Goal: Task Accomplishment & Management: Complete application form

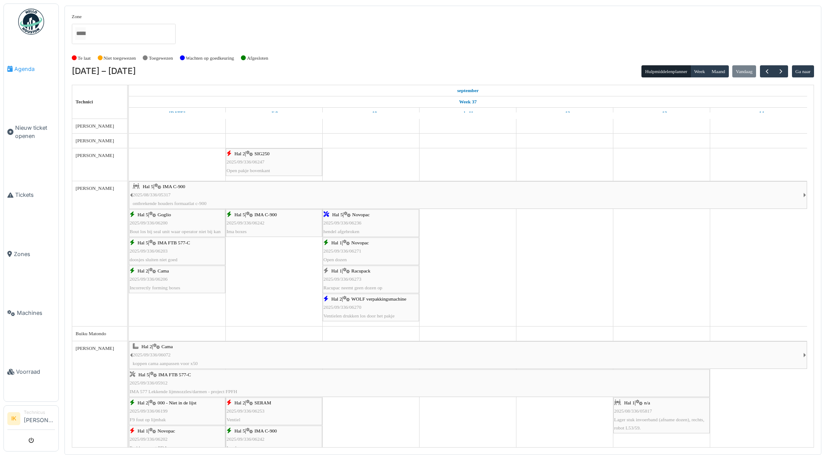
click at [27, 68] on span "Agenda" at bounding box center [34, 69] width 41 height 8
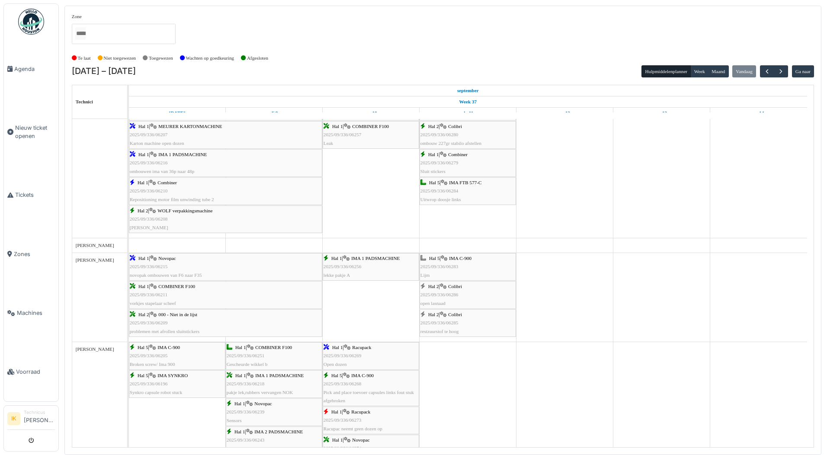
click at [460, 265] on div "Hal 5 | IMA C-900 2025/09/336/06283 Lijm" at bounding box center [467, 266] width 95 height 25
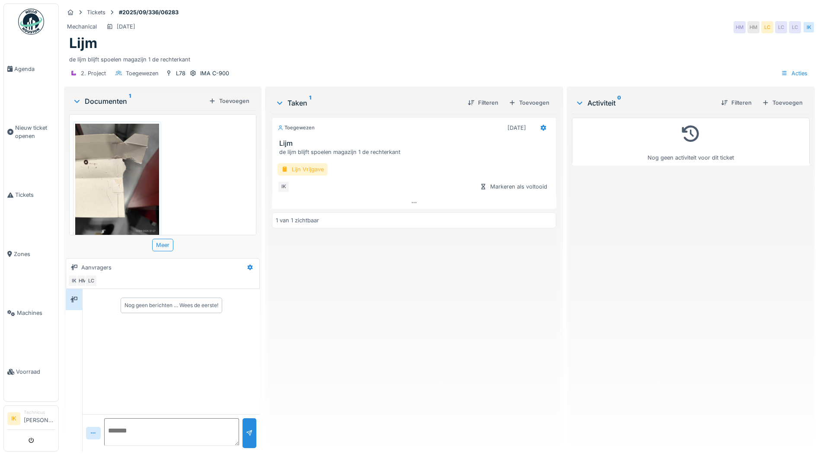
click at [301, 168] on div "Lijn Vrijgave" at bounding box center [303, 169] width 50 height 13
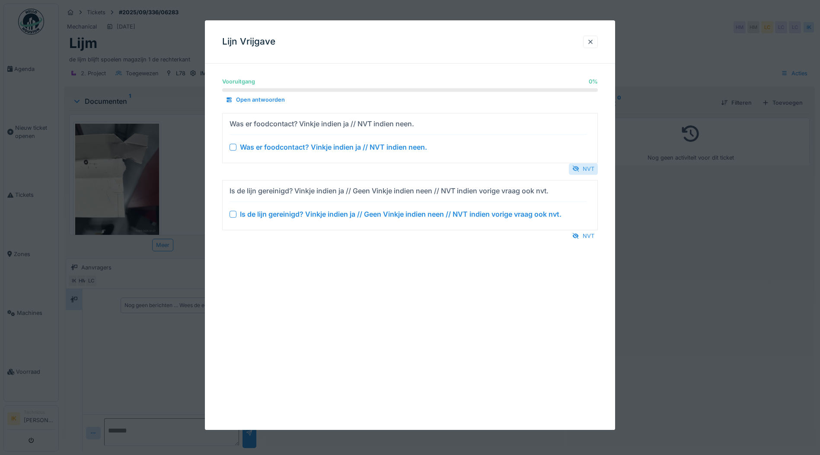
click at [580, 170] on div at bounding box center [576, 169] width 7 height 8
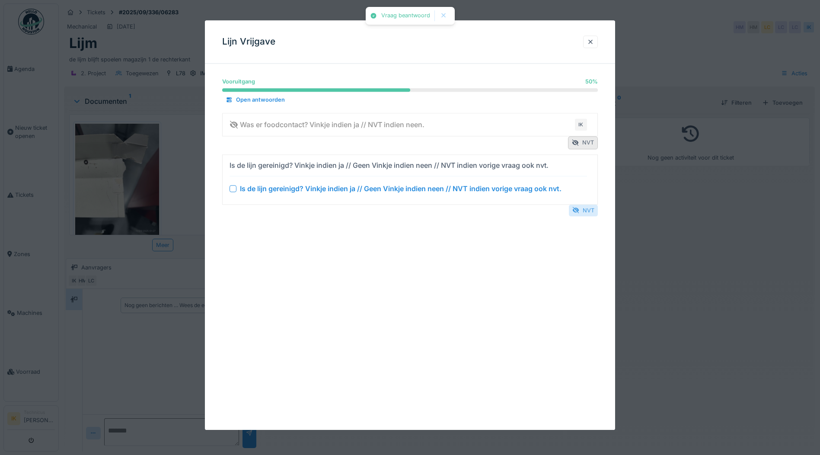
click at [586, 209] on div "NVT" at bounding box center [583, 211] width 29 height 12
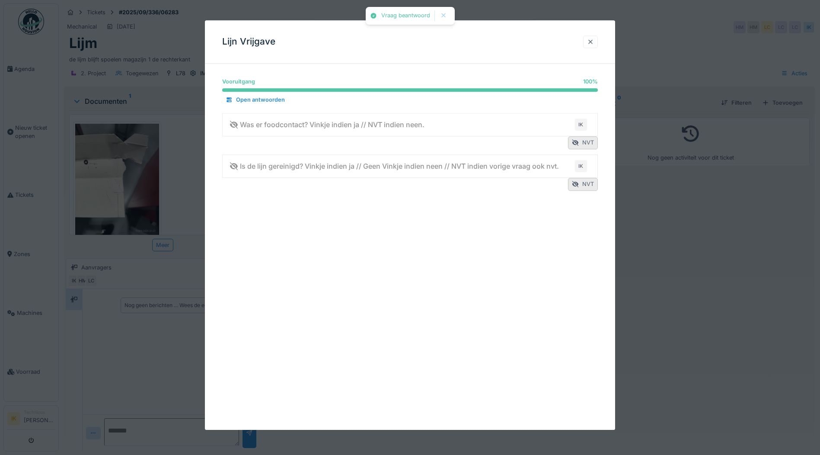
click at [593, 42] on div at bounding box center [590, 42] width 7 height 8
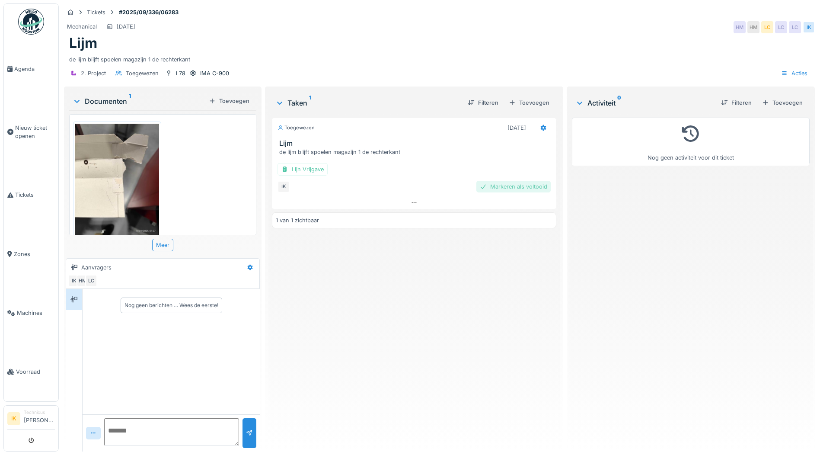
click at [521, 186] on div "Markeren als voltooid" at bounding box center [514, 187] width 74 height 12
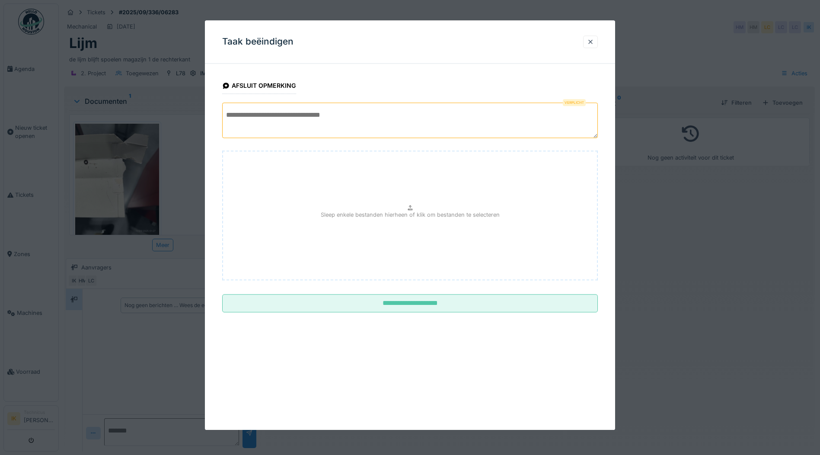
click at [252, 118] on textarea at bounding box center [410, 120] width 376 height 35
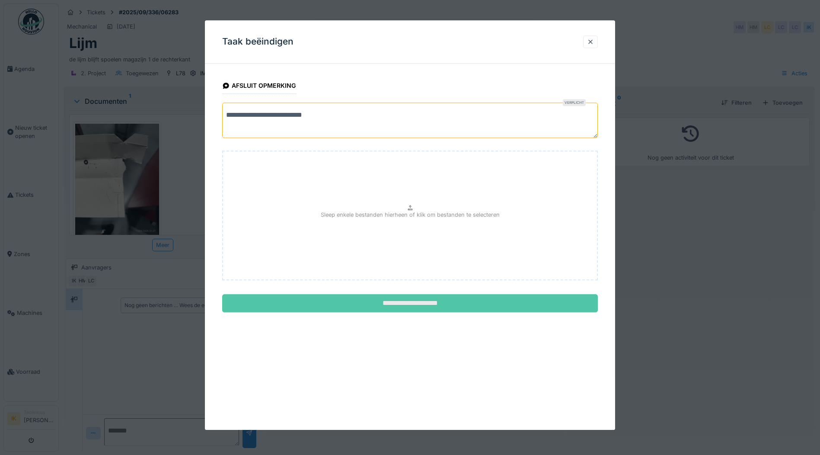
type textarea "**********"
click at [410, 305] on input "**********" at bounding box center [410, 304] width 376 height 18
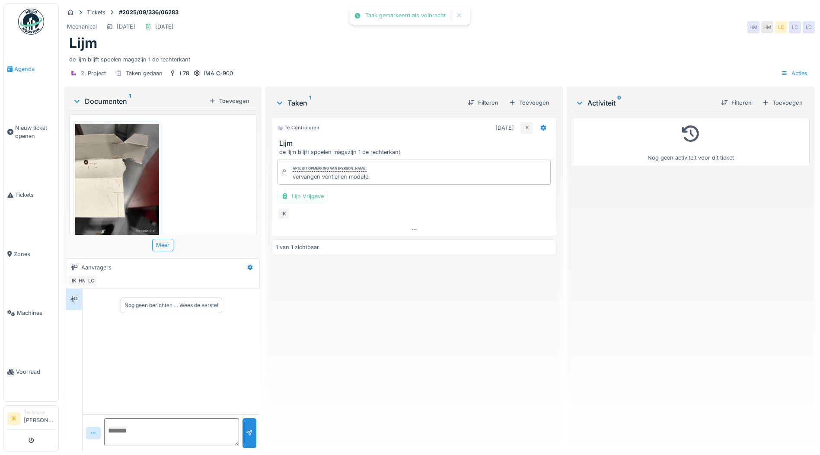
click at [22, 67] on span "Agenda" at bounding box center [34, 69] width 41 height 8
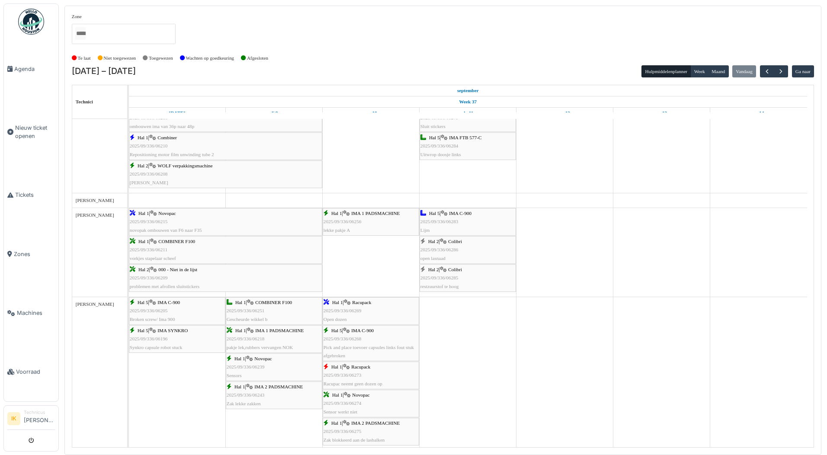
scroll to position [649, 0]
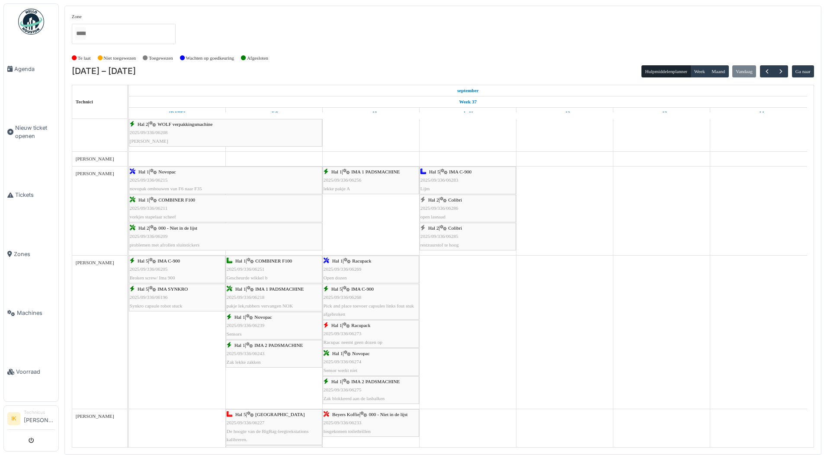
click at [447, 237] on span "2025/09/336/06285" at bounding box center [439, 236] width 38 height 5
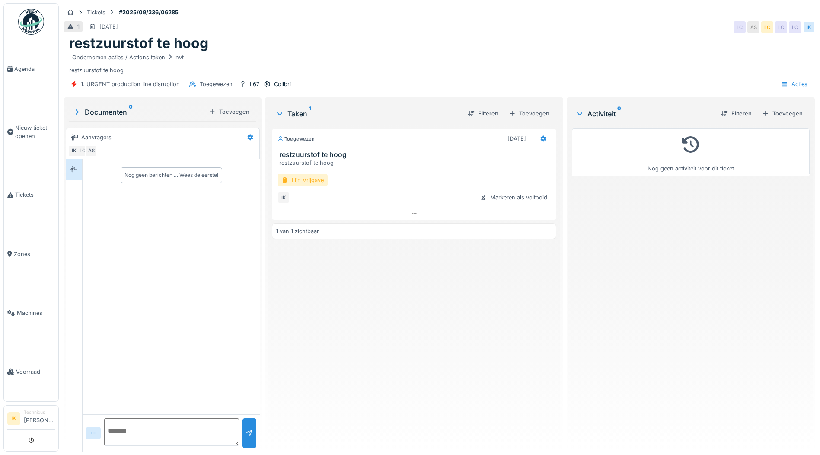
click at [295, 181] on div "Lijn Vrijgave" at bounding box center [303, 180] width 50 height 13
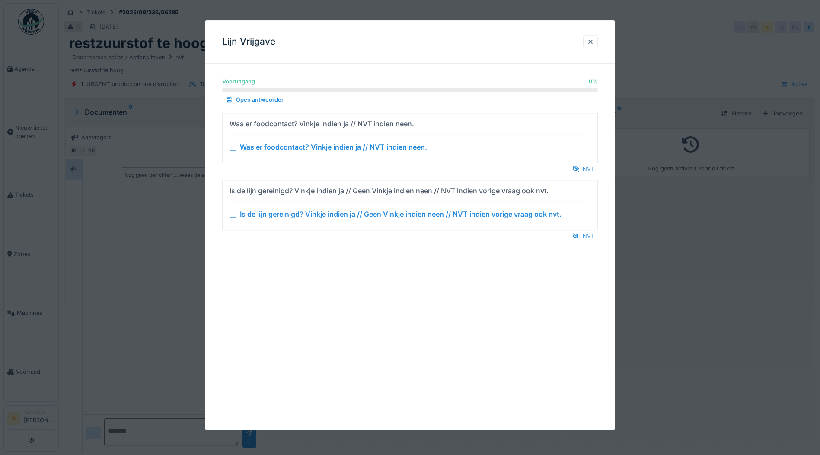
click at [232, 147] on div at bounding box center [233, 147] width 7 height 7
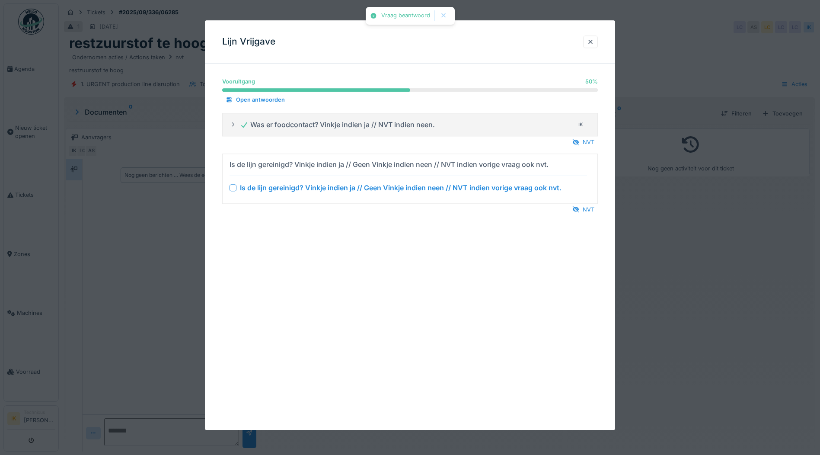
click at [231, 189] on div at bounding box center [233, 187] width 7 height 7
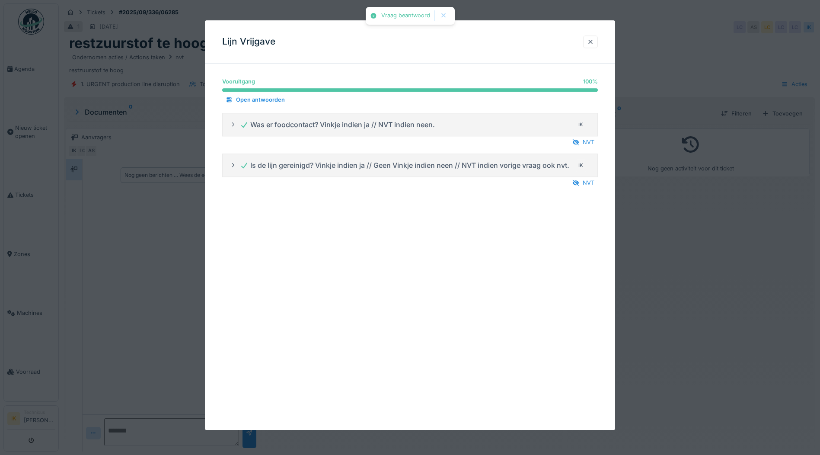
click at [594, 42] on div at bounding box center [590, 42] width 7 height 8
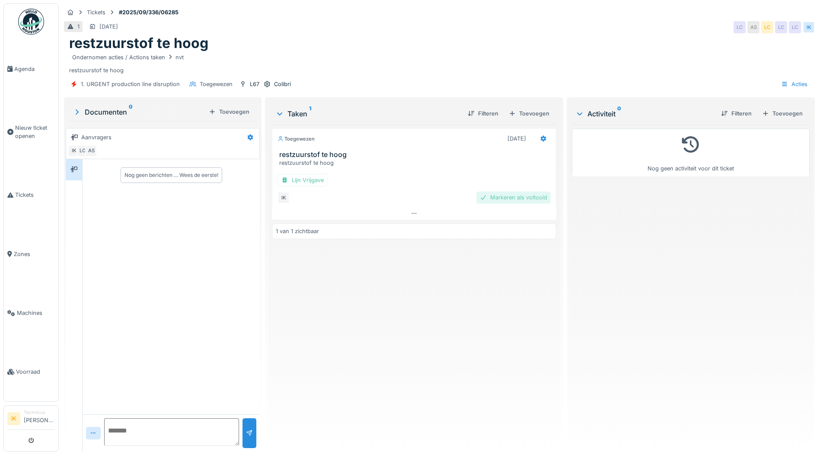
click at [526, 199] on div "Markeren als voltooid" at bounding box center [514, 198] width 74 height 12
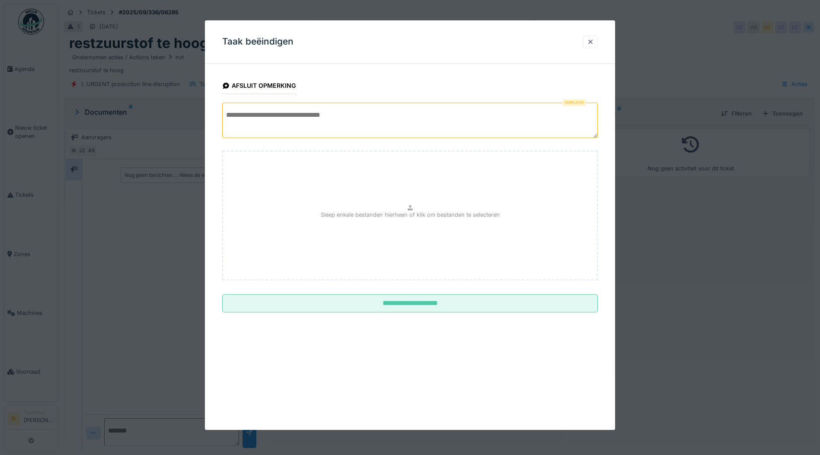
click at [272, 117] on textarea at bounding box center [410, 120] width 376 height 35
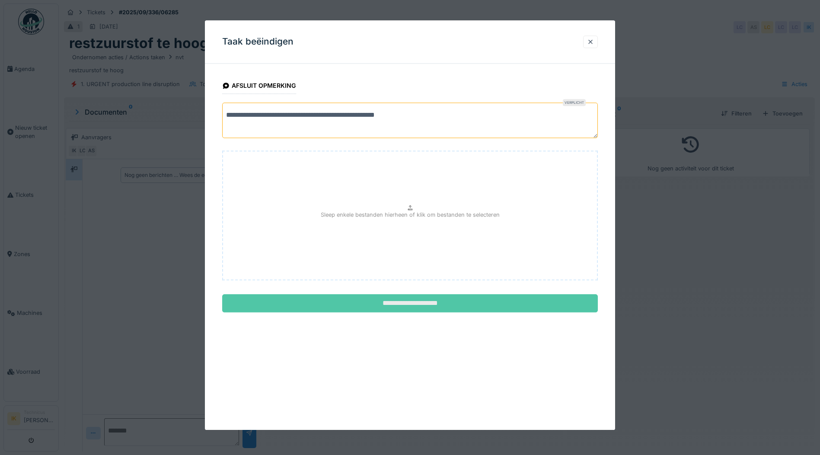
type textarea "**********"
click at [392, 301] on input "**********" at bounding box center [410, 304] width 376 height 18
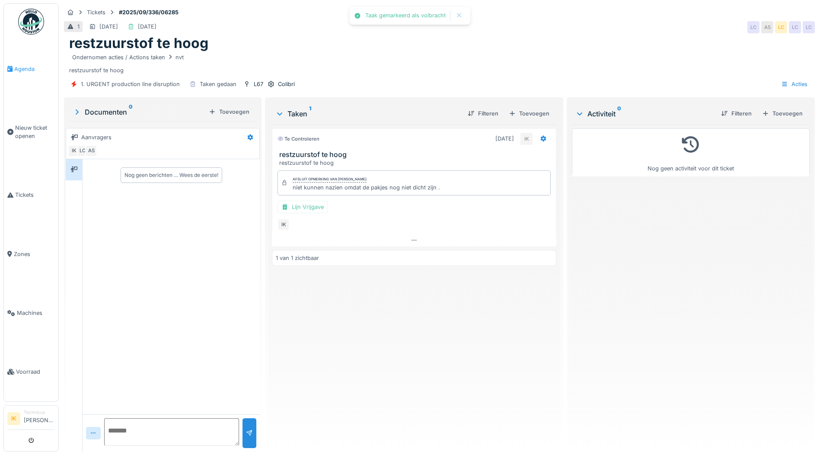
click at [26, 67] on span "Agenda" at bounding box center [34, 69] width 41 height 8
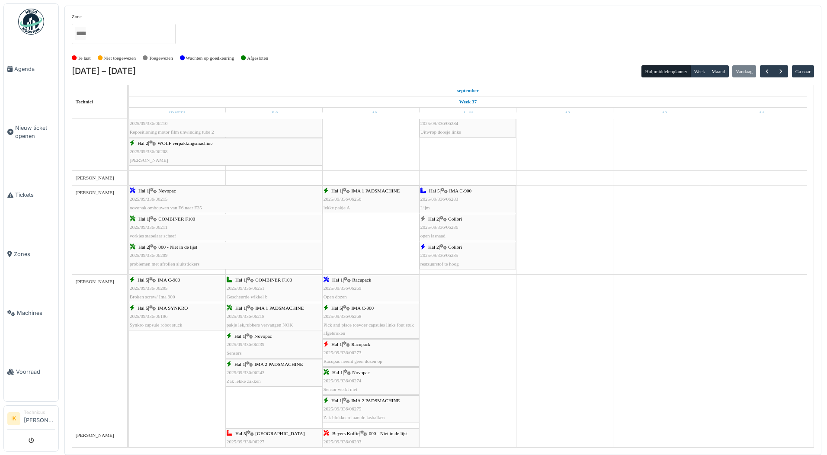
click at [447, 226] on span "2025/09/336/06286" at bounding box center [439, 226] width 38 height 5
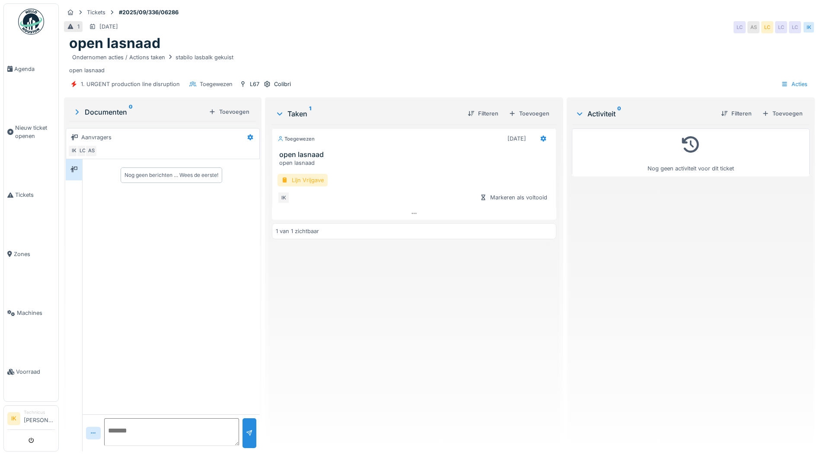
click at [293, 179] on div "Lijn Vrijgave" at bounding box center [303, 180] width 50 height 13
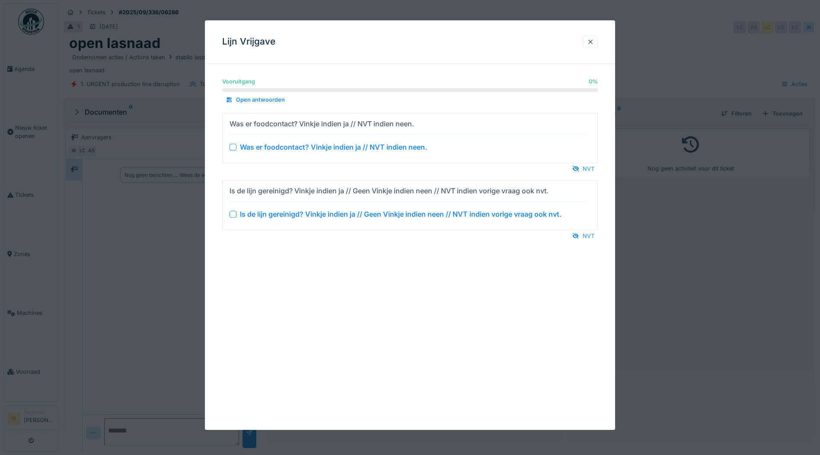
click at [234, 147] on div at bounding box center [233, 147] width 7 height 7
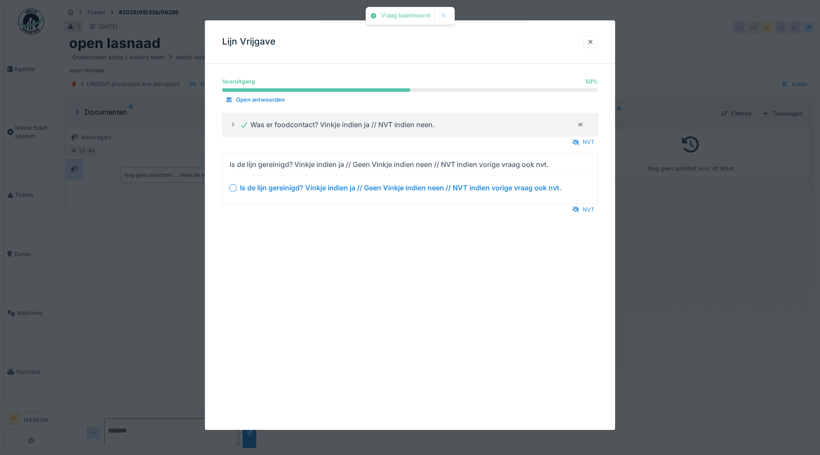
click at [234, 187] on div at bounding box center [233, 187] width 7 height 7
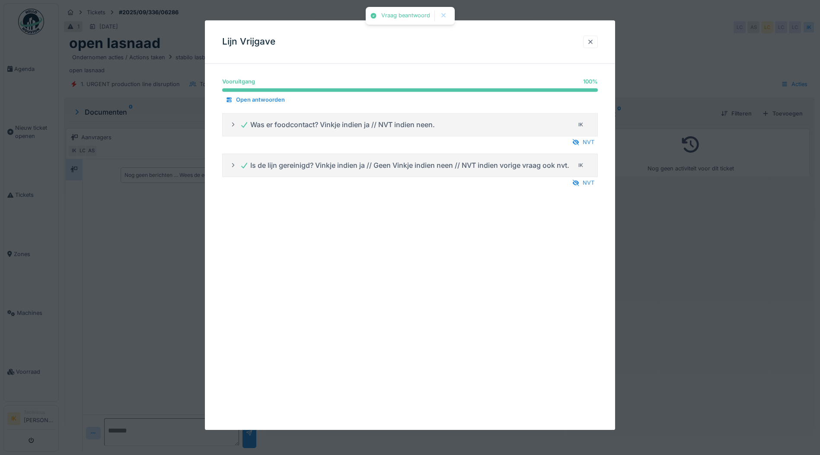
click at [591, 42] on div at bounding box center [590, 42] width 7 height 8
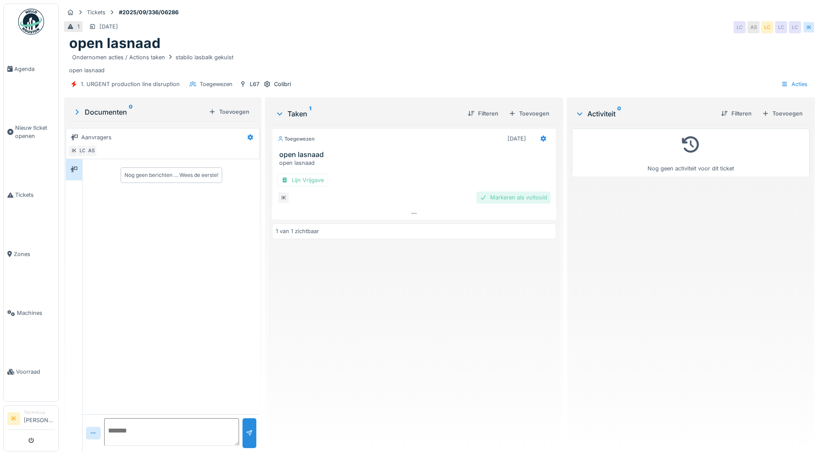
click at [502, 197] on div "Markeren als voltooid" at bounding box center [514, 198] width 74 height 12
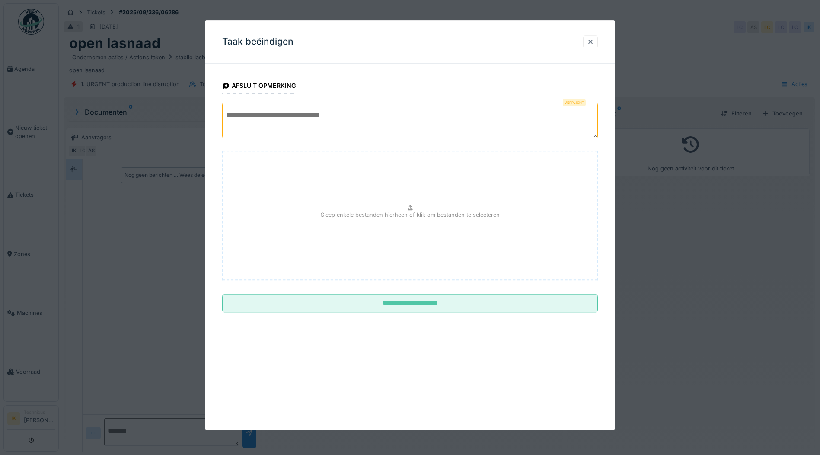
click at [277, 111] on textarea at bounding box center [410, 120] width 376 height 35
click at [487, 114] on textarea "**********" at bounding box center [410, 120] width 376 height 35
click at [464, 114] on textarea "**********" at bounding box center [410, 120] width 376 height 35
click at [586, 116] on textarea "**********" at bounding box center [410, 120] width 376 height 35
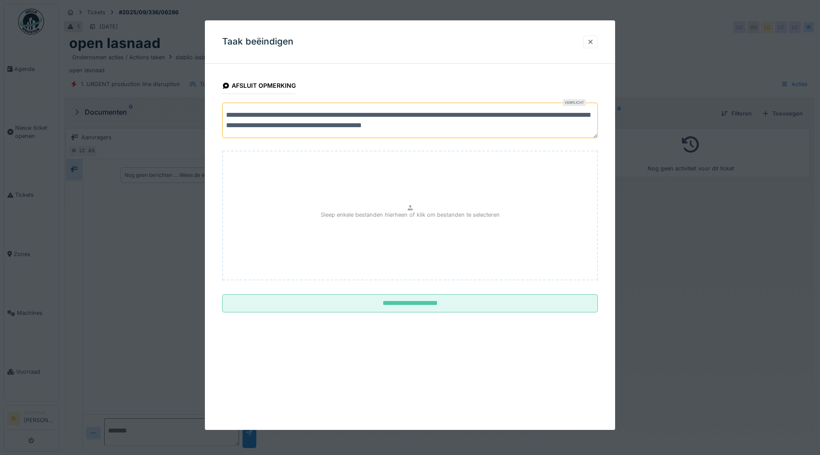
click at [285, 125] on textarea "**********" at bounding box center [410, 120] width 376 height 35
click at [397, 135] on textarea "**********" at bounding box center [410, 120] width 376 height 35
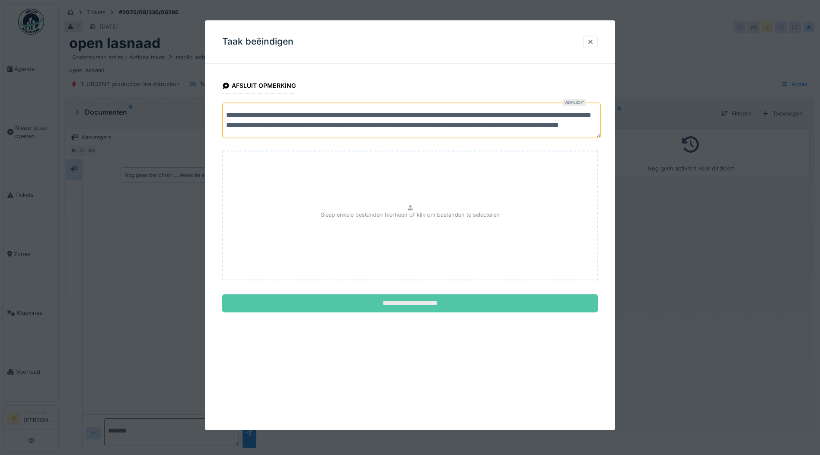
type textarea "**********"
click at [413, 304] on input "**********" at bounding box center [410, 304] width 376 height 18
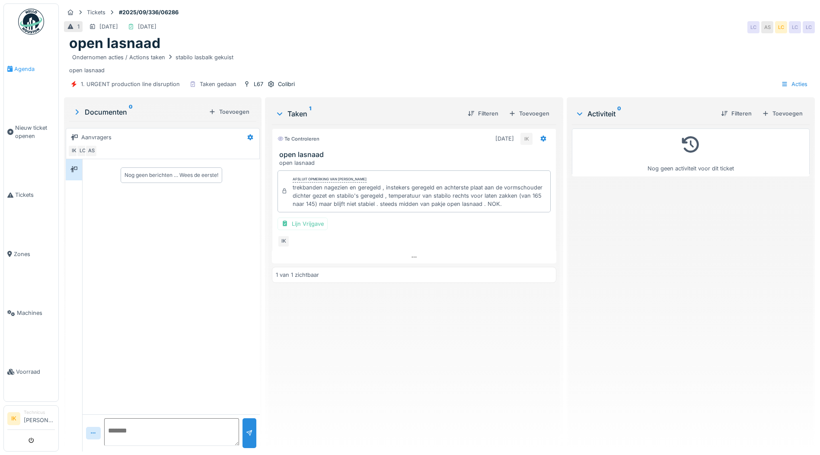
click at [28, 67] on span "Agenda" at bounding box center [34, 69] width 41 height 8
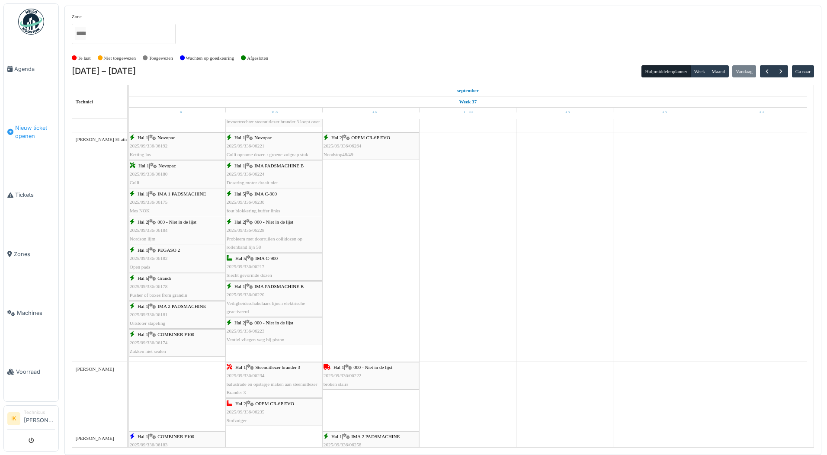
click at [30, 130] on span "Nieuw ticket openen" at bounding box center [35, 132] width 40 height 16
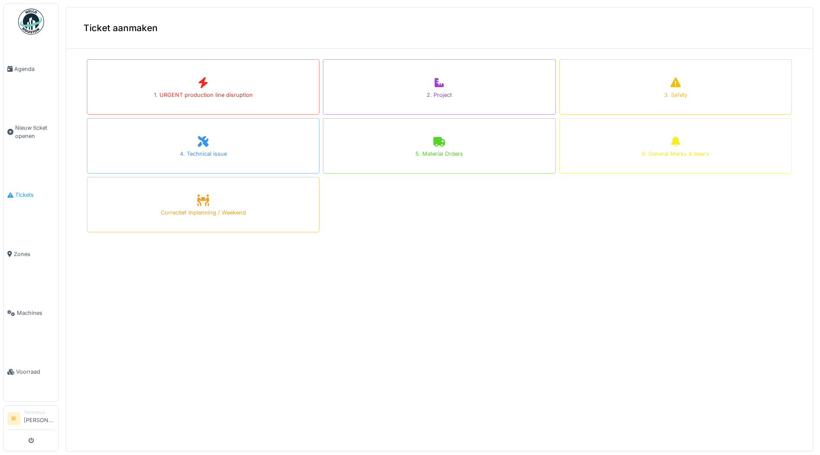
click at [26, 191] on span "Tickets" at bounding box center [35, 195] width 40 height 8
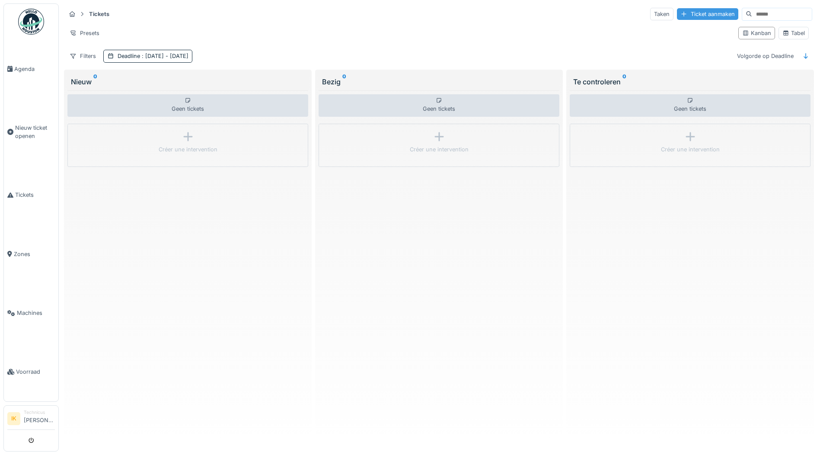
click at [691, 9] on div "Ticket aanmaken" at bounding box center [707, 14] width 61 height 12
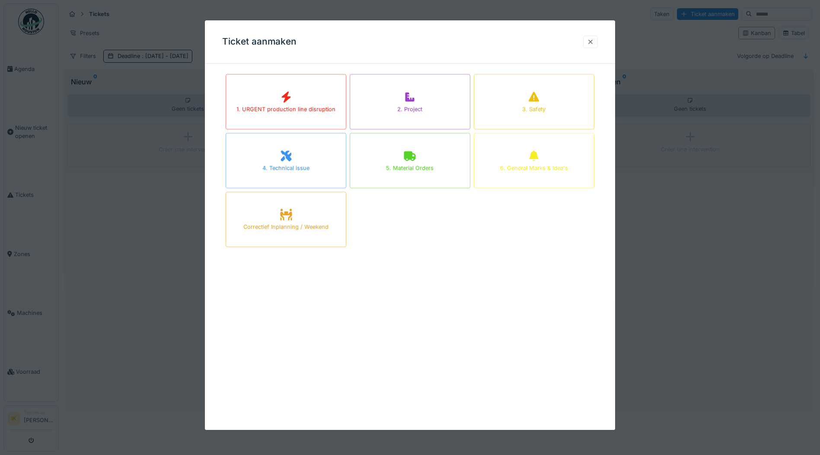
click at [594, 40] on div at bounding box center [590, 42] width 7 height 8
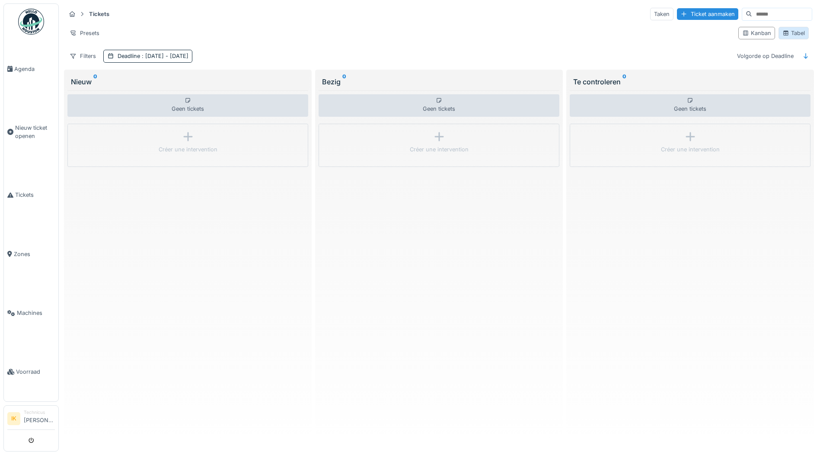
click at [789, 31] on div "Tabel" at bounding box center [794, 33] width 22 height 8
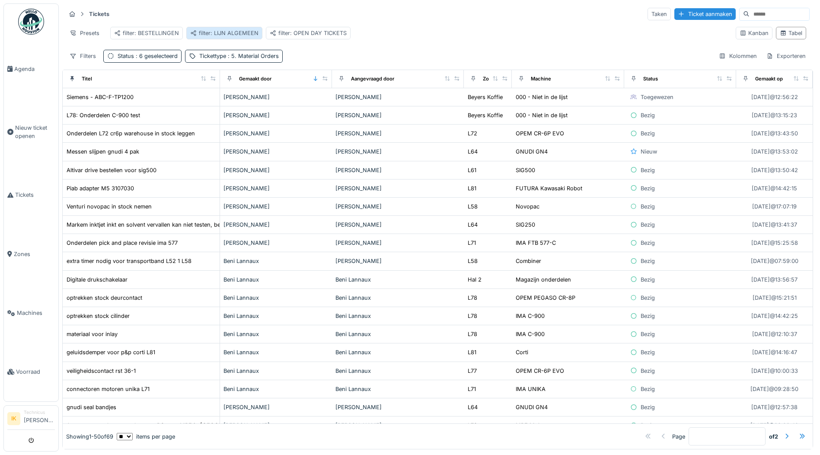
click at [238, 33] on div "filter: LIJN ALGEMEEN" at bounding box center [224, 33] width 68 height 8
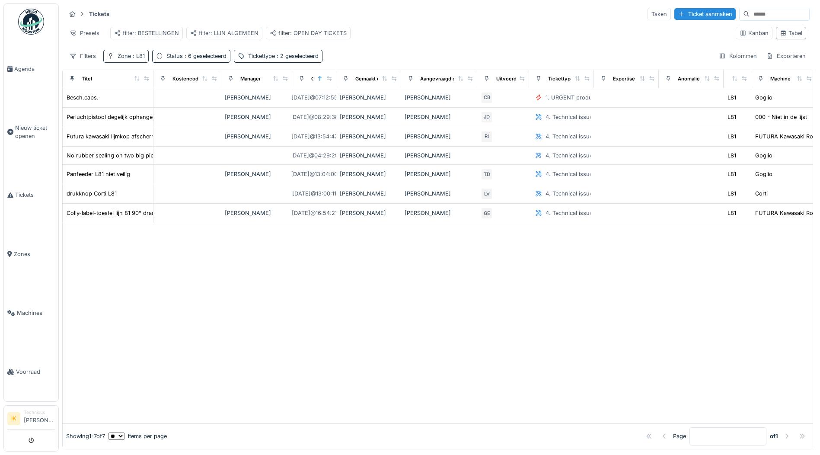
click at [131, 59] on span ": L81" at bounding box center [138, 56] width 14 height 6
click at [455, 31] on div "Presets filter: BESTELLINGEN filter: LIJN ALGEMEEN filter: OPEN DAY TICKETS" at bounding box center [397, 32] width 663 height 19
click at [133, 59] on span ": L81" at bounding box center [138, 56] width 14 height 6
click at [126, 101] on icon at bounding box center [126, 100] width 4 height 4
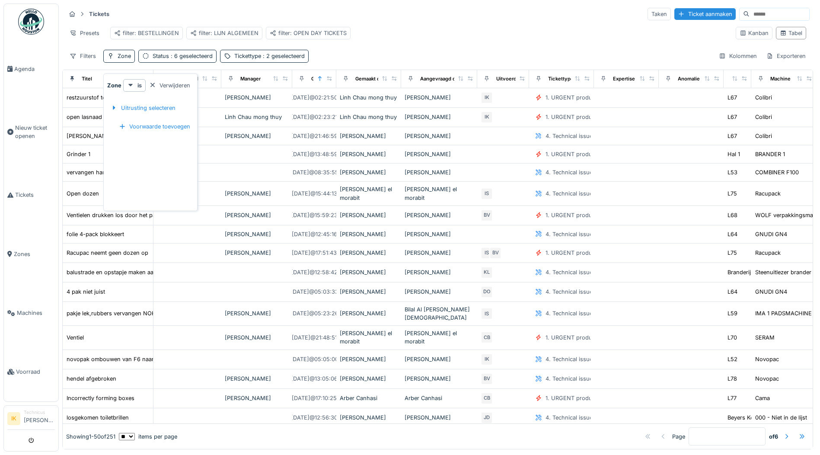
click at [459, 18] on div "Tickets Taken Ticket aanmaken" at bounding box center [438, 14] width 744 height 14
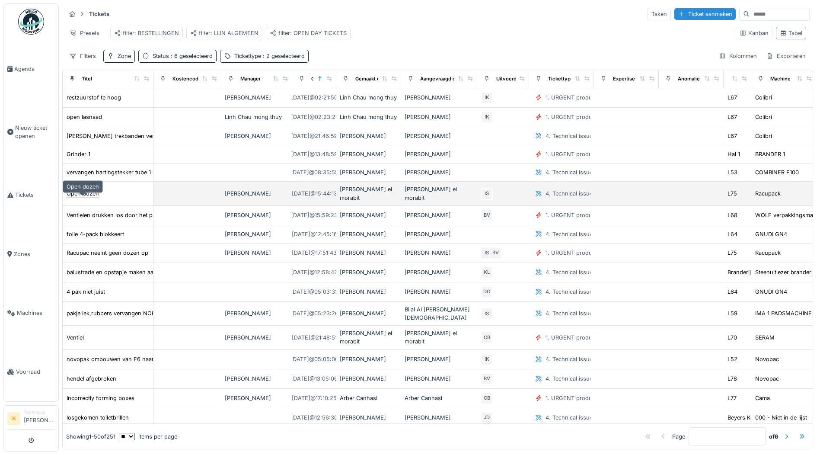
click at [87, 195] on div "Open dozen" at bounding box center [83, 193] width 32 height 8
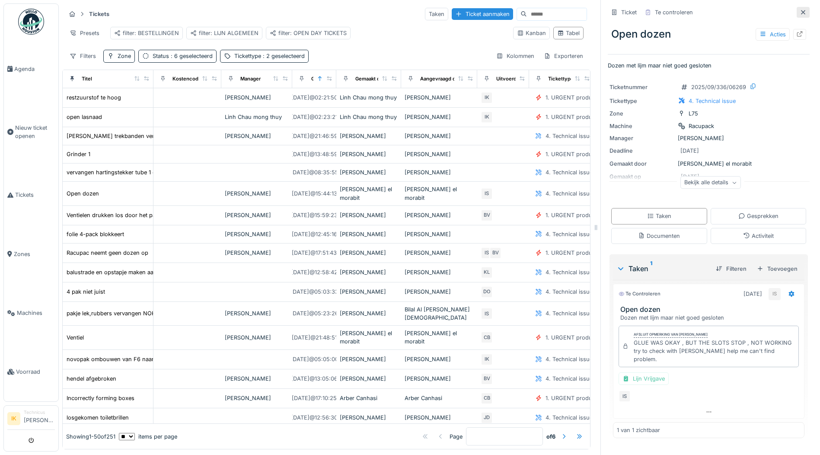
click at [800, 10] on icon at bounding box center [803, 13] width 7 height 6
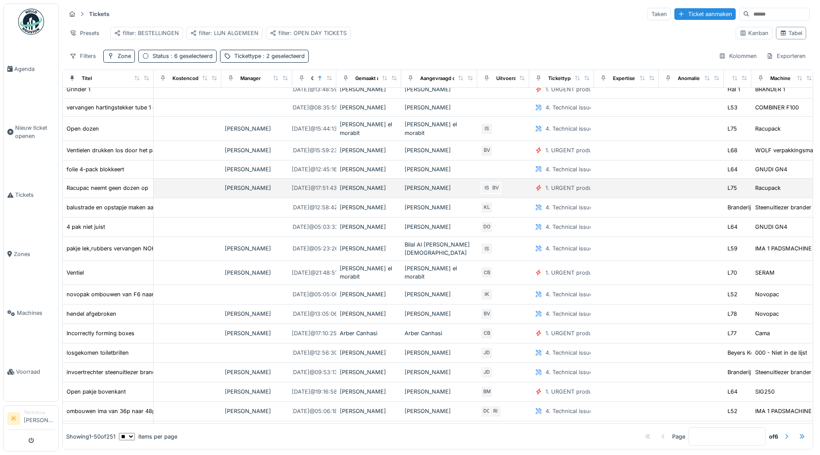
scroll to position [87, 0]
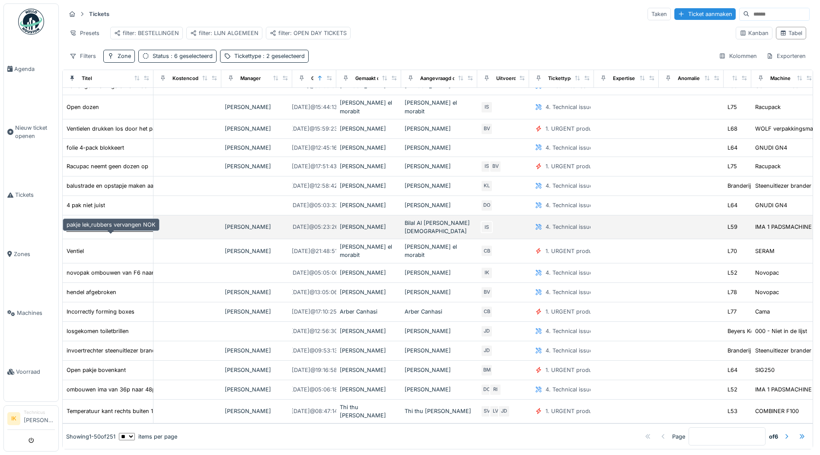
click at [117, 231] on div "pakje lek,rubbers vervangen NOK" at bounding box center [111, 227] width 89 height 8
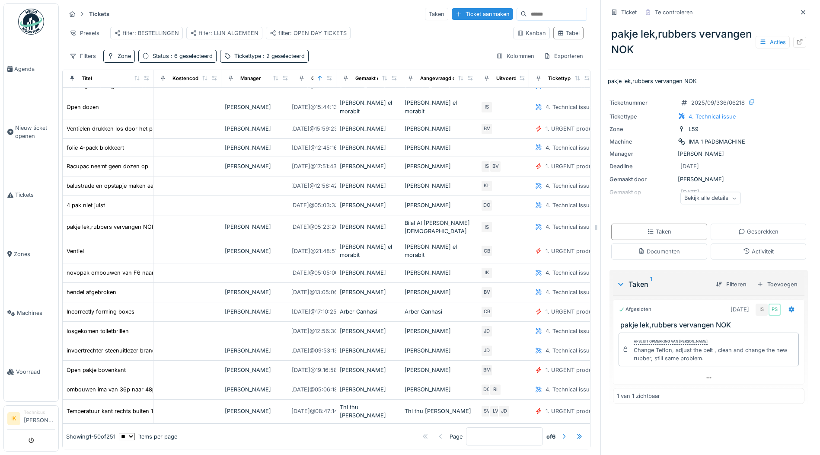
scroll to position [6, 0]
click at [800, 10] on icon at bounding box center [803, 13] width 7 height 6
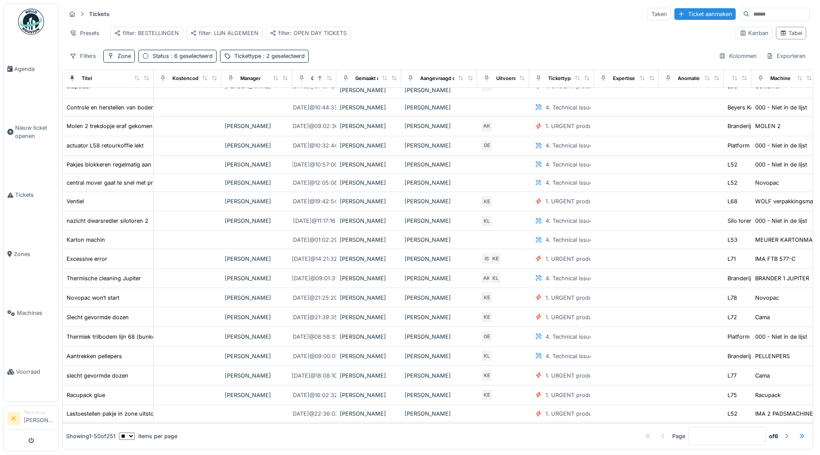
scroll to position [673, 0]
click at [784, 432] on div at bounding box center [787, 436] width 7 height 8
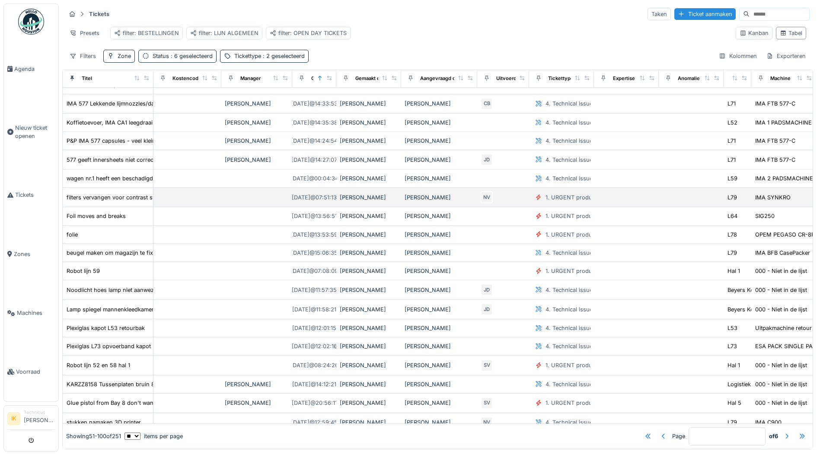
scroll to position [0, 0]
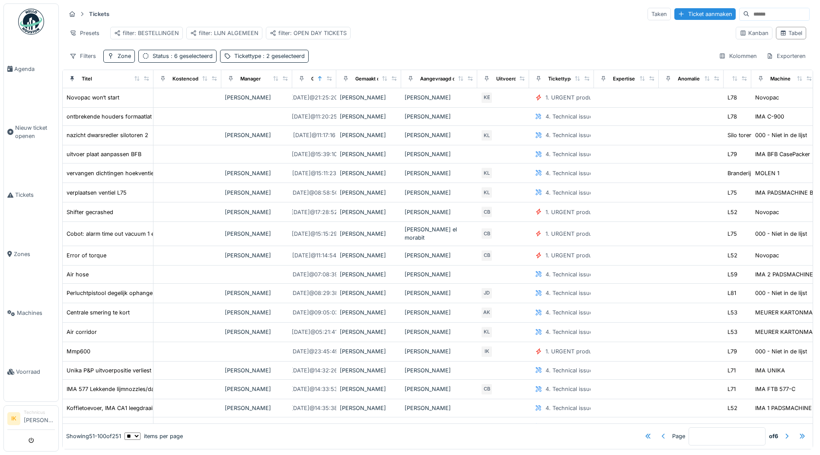
click at [660, 432] on div at bounding box center [663, 436] width 7 height 8
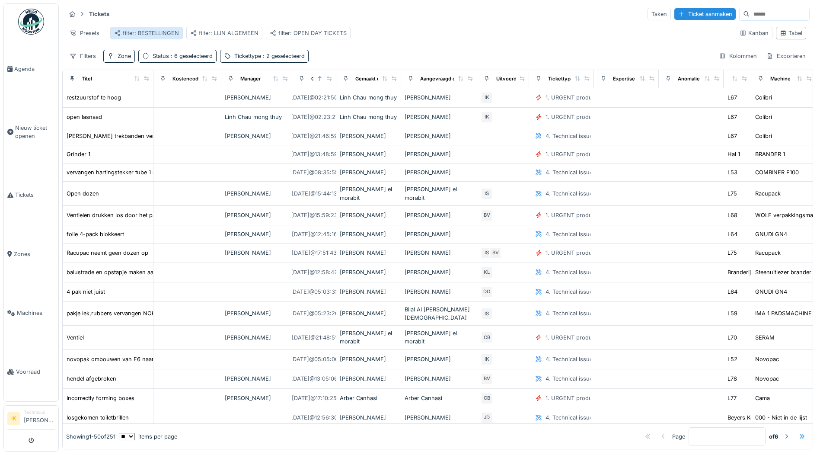
click at [157, 34] on div "filter: BESTELLINGEN" at bounding box center [146, 33] width 65 height 8
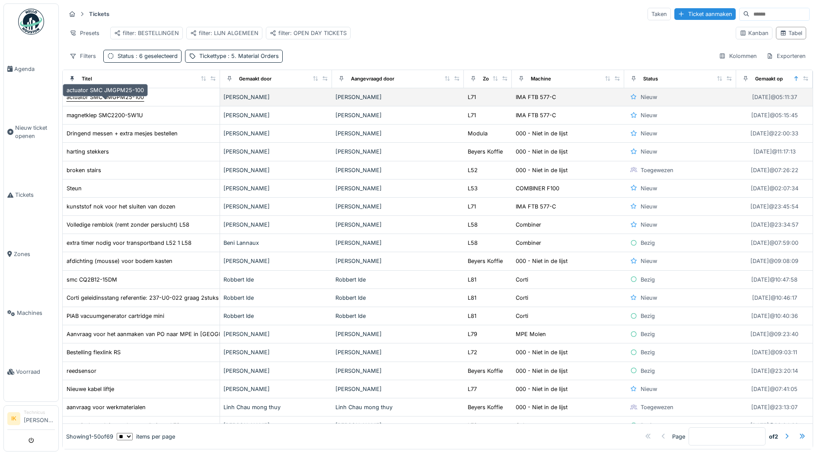
click at [102, 101] on div "actuator SMC JMGPM25-100" at bounding box center [105, 97] width 77 height 8
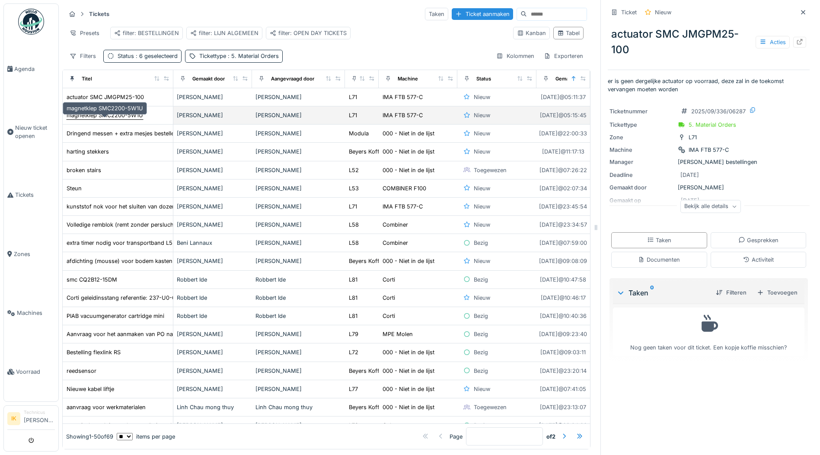
click at [108, 119] on div "magnetklep SMC2200-5W1U" at bounding box center [105, 115] width 77 height 8
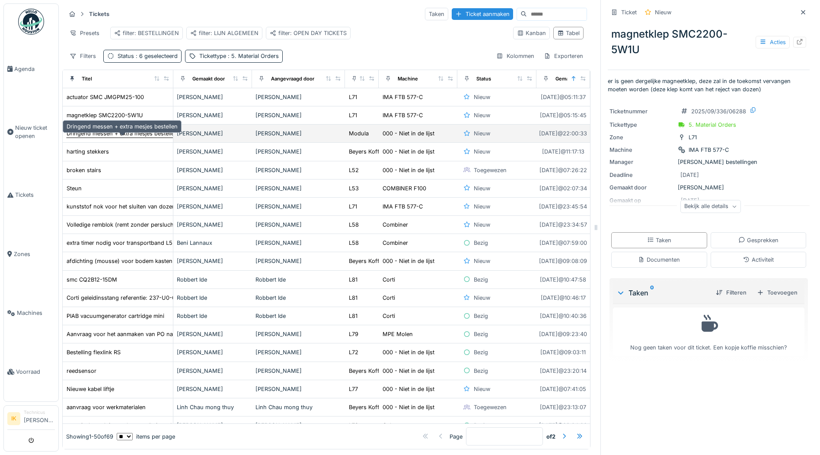
click at [111, 138] on div "Dringend messen + extra mesjes bestellen" at bounding box center [122, 133] width 111 height 8
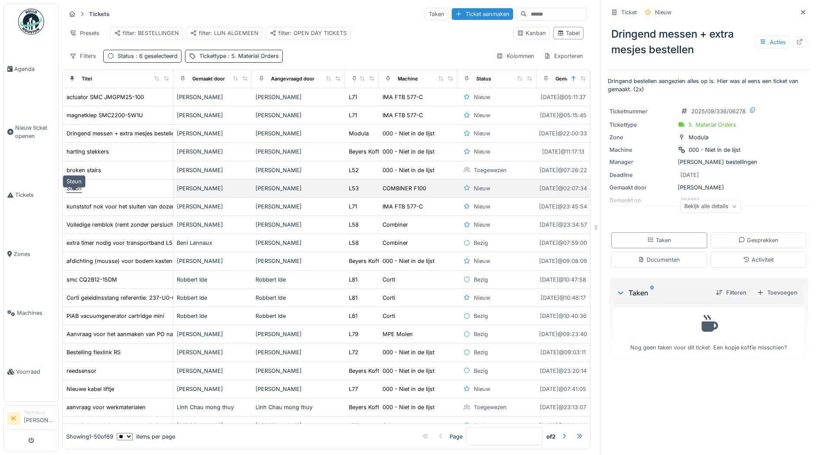
click at [77, 192] on div "Steun" at bounding box center [74, 188] width 15 height 8
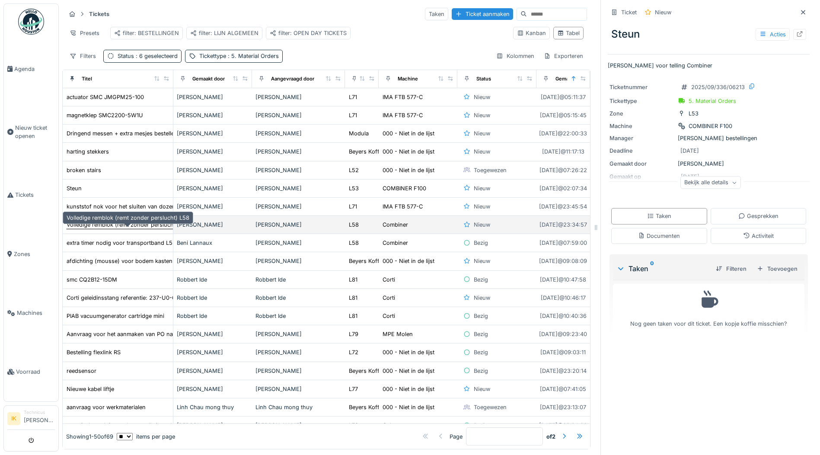
click at [86, 229] on div "Volledige remblok (remt zonder perslucht) L58" at bounding box center [128, 225] width 123 height 8
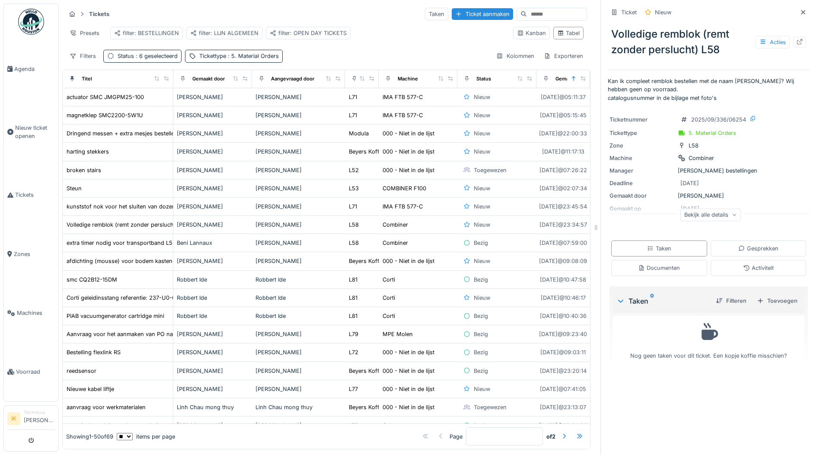
click at [732, 216] on icon at bounding box center [734, 215] width 5 height 4
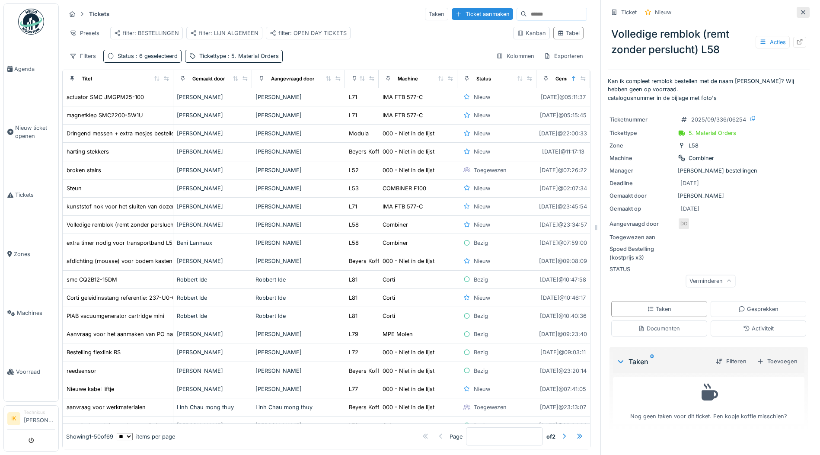
click at [800, 11] on icon at bounding box center [803, 13] width 7 height 6
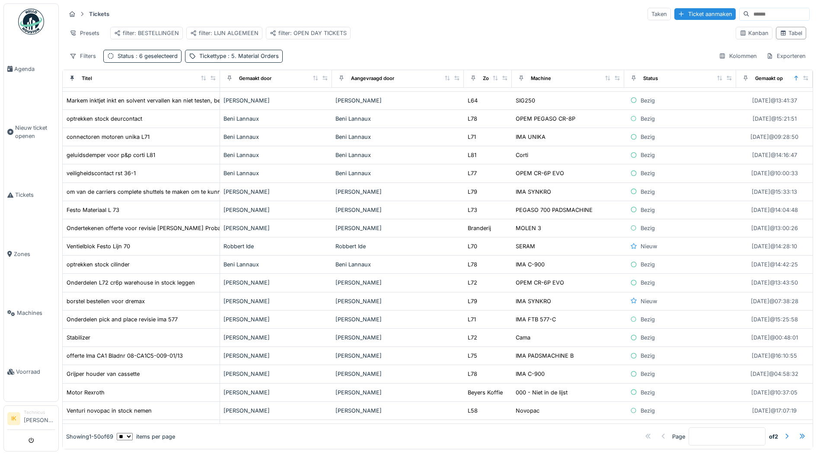
scroll to position [596, 0]
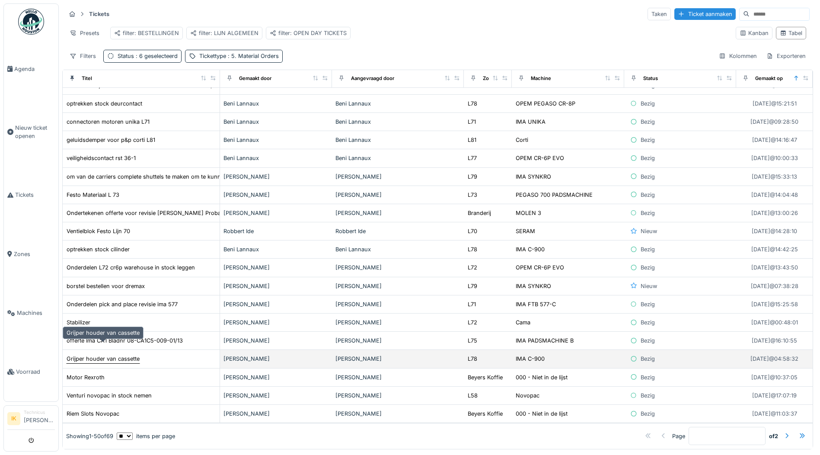
click at [113, 355] on div "Grijper houder van cassette" at bounding box center [103, 359] width 73 height 8
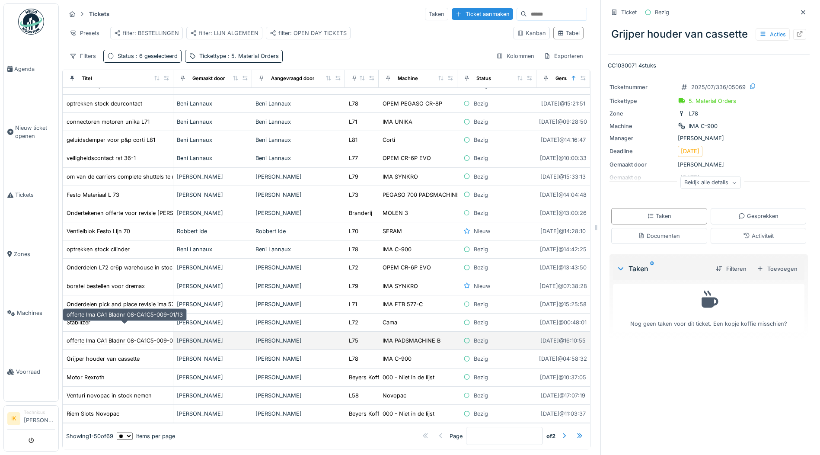
click at [115, 337] on div "offerte Ima CA1 Bladnr 08-CA1C5-009-01/13" at bounding box center [125, 341] width 116 height 8
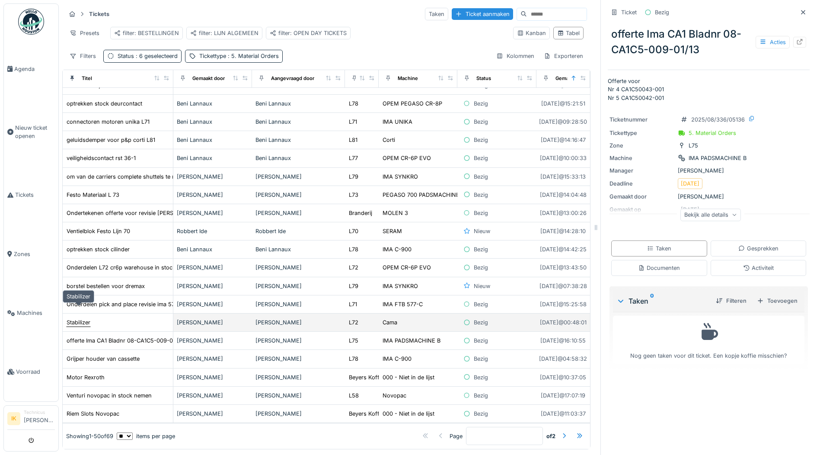
click at [79, 318] on div "Stabilizer" at bounding box center [79, 322] width 24 height 8
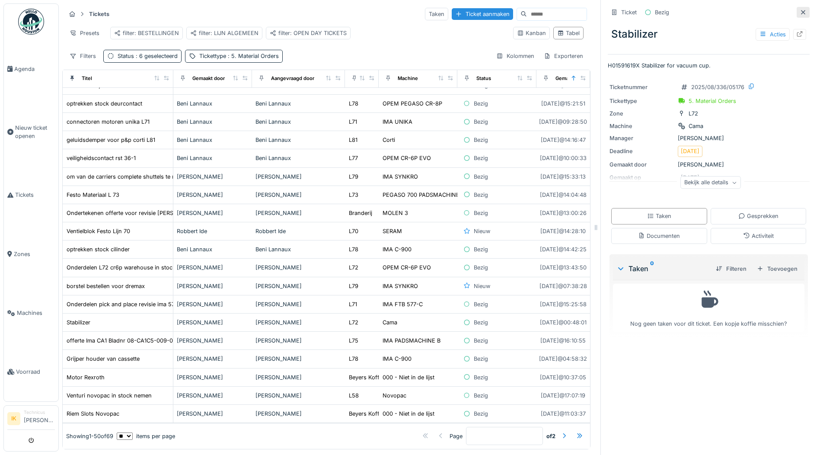
click at [800, 10] on icon at bounding box center [803, 13] width 7 height 6
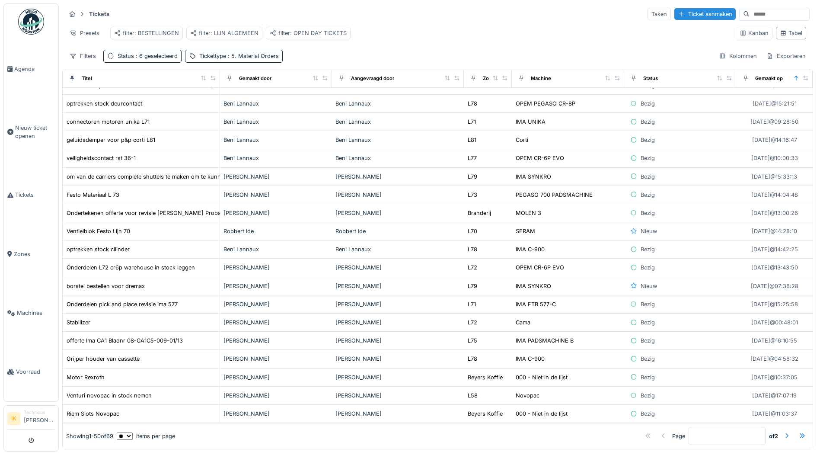
scroll to position [4, 0]
click at [605, 80] on icon at bounding box center [608, 78] width 6 height 5
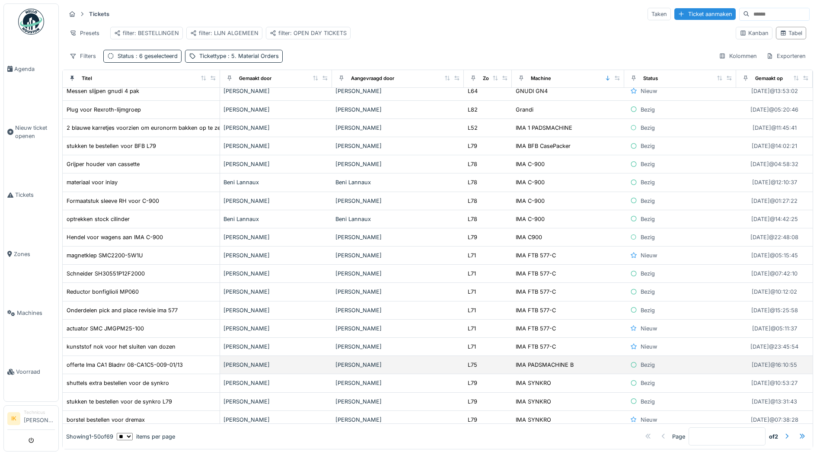
scroll to position [596, 0]
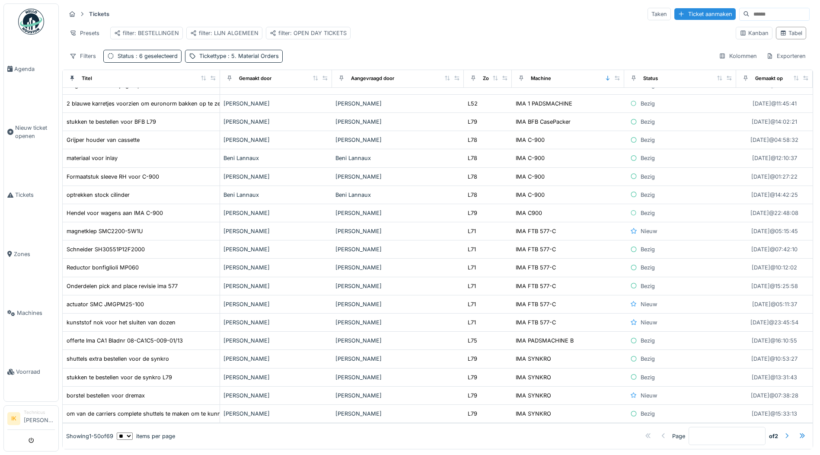
click at [784, 432] on div at bounding box center [787, 436] width 7 height 8
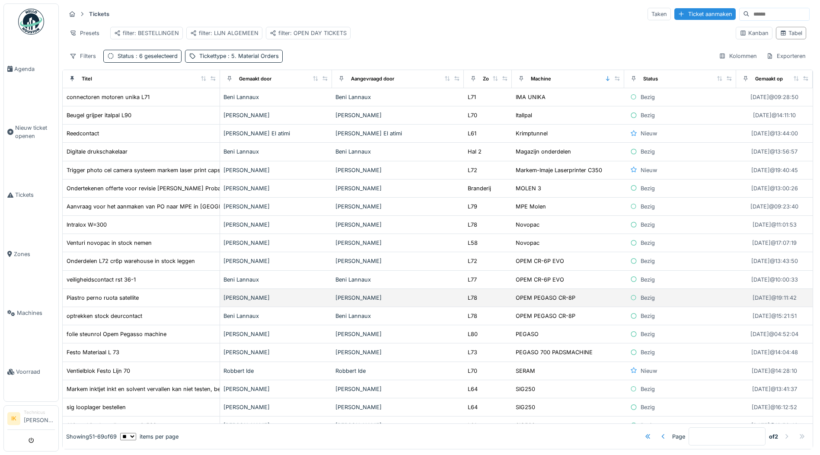
scroll to position [0, 0]
click at [660, 432] on div at bounding box center [663, 436] width 7 height 8
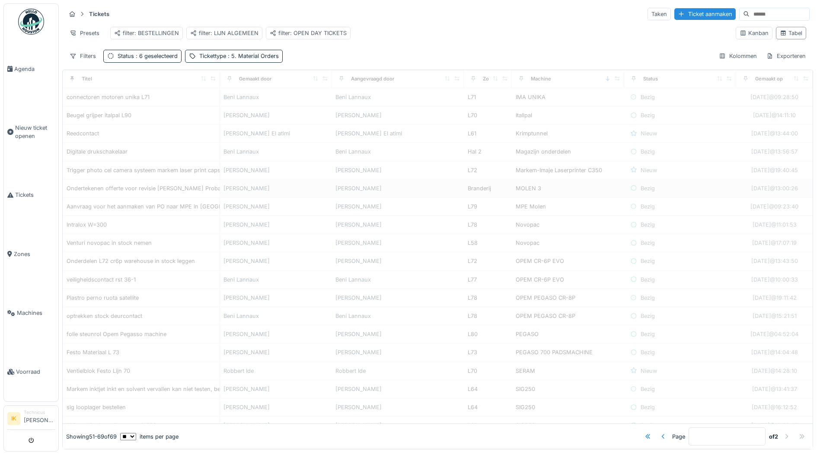
type input "*"
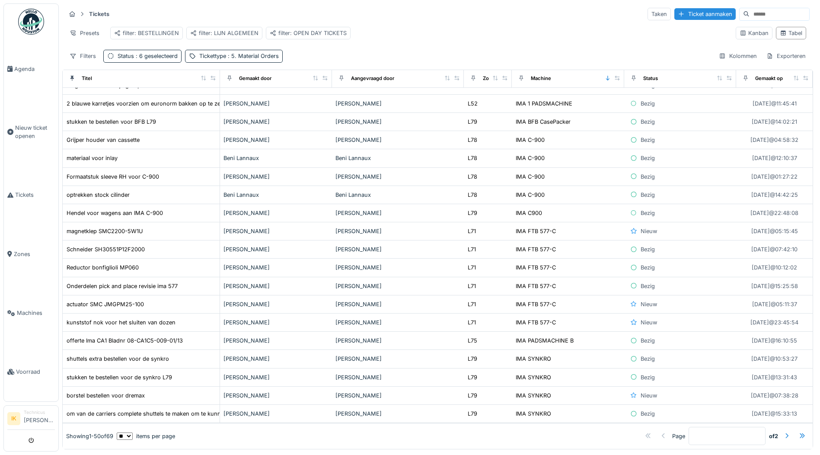
scroll to position [596, 0]
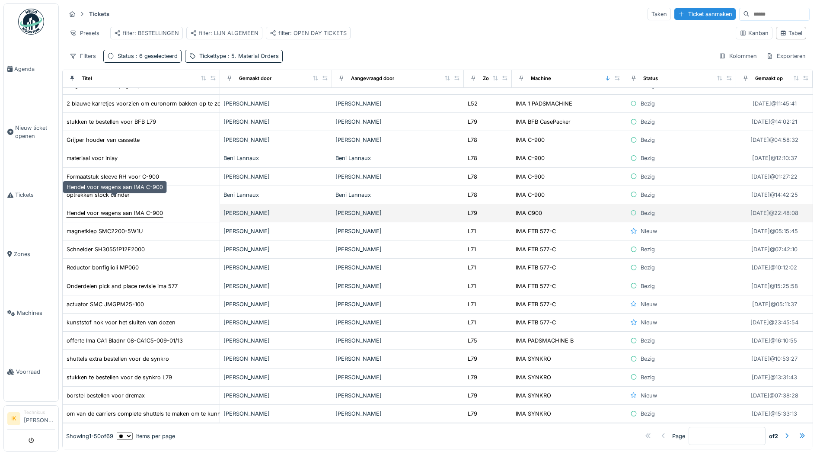
click at [104, 209] on div "Hendel voor wagens aan IMA C-900" at bounding box center [115, 213] width 96 height 8
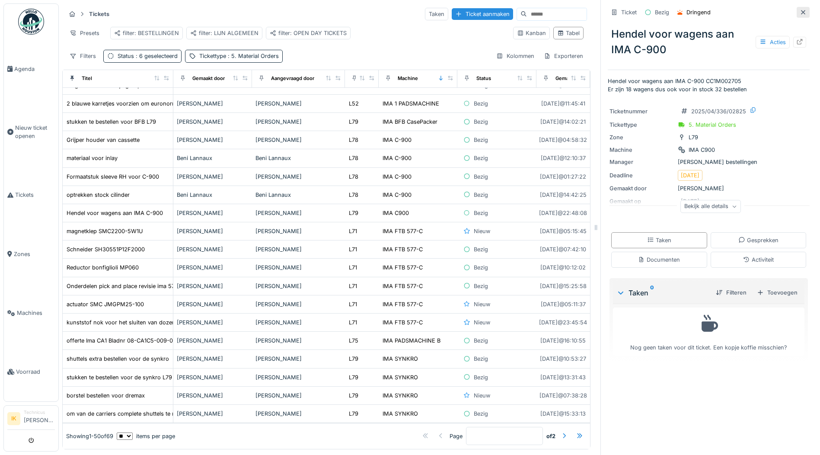
click at [801, 11] on icon at bounding box center [803, 12] width 4 height 4
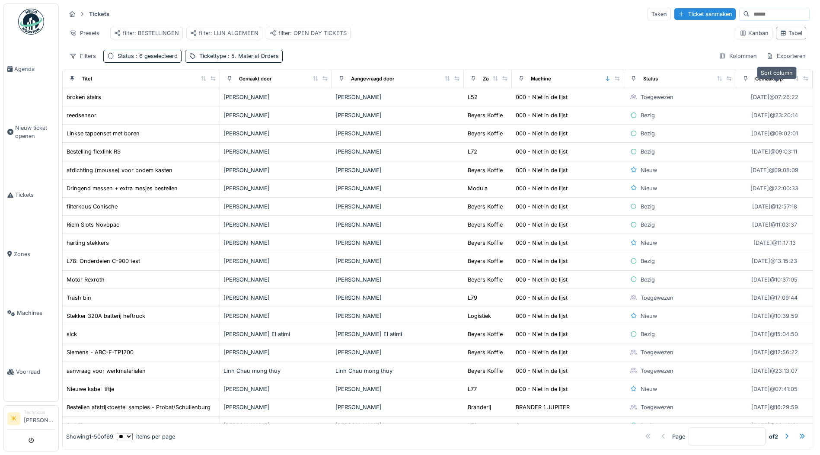
click at [794, 81] on icon at bounding box center [796, 78] width 5 height 5
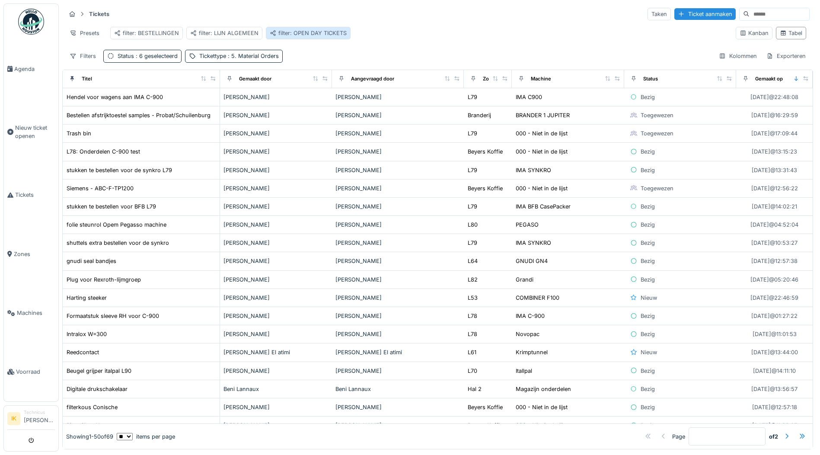
click at [313, 32] on div "filter: OPEN DAY TICKETS" at bounding box center [308, 33] width 77 height 8
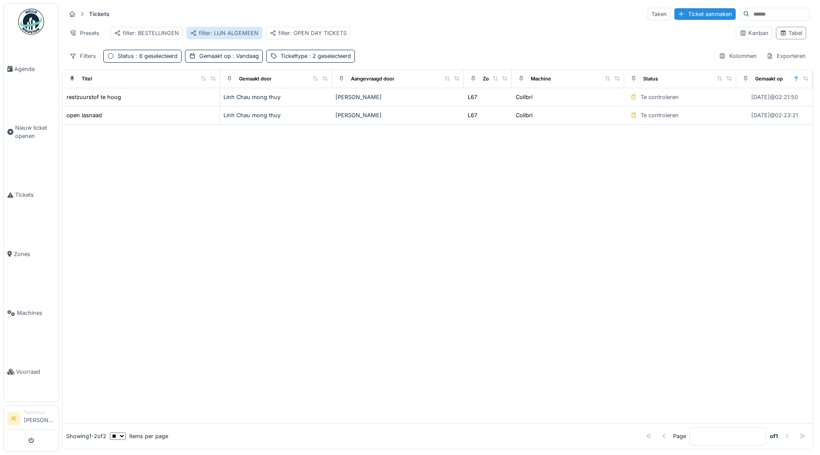
click at [236, 35] on div "filter: LIJN ALGEMEEN" at bounding box center [224, 33] width 68 height 8
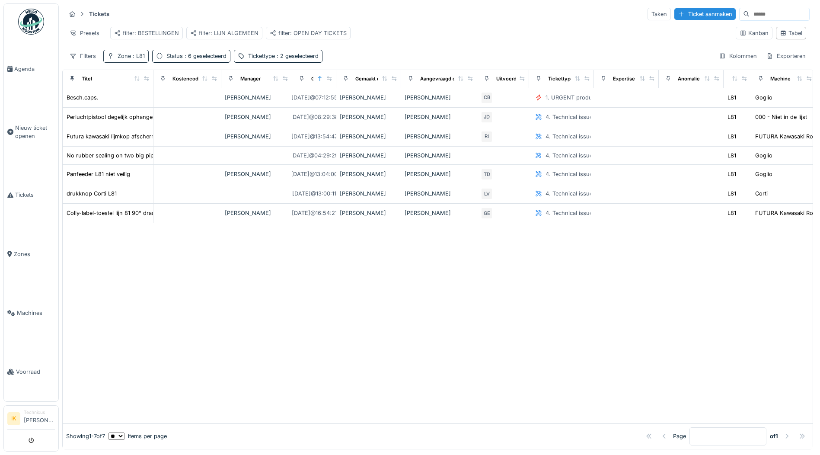
click at [125, 60] on div "Zone : L81" at bounding box center [131, 56] width 27 height 8
click at [125, 100] on icon at bounding box center [126, 100] width 4 height 4
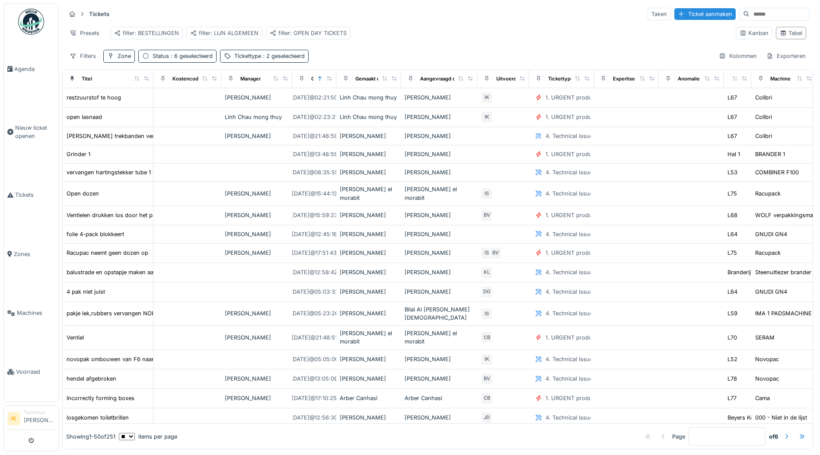
click at [418, 23] on div "Presets filter: BESTELLINGEN filter: LIJN ALGEMEEN filter: OPEN DAY TICKETS" at bounding box center [397, 32] width 663 height 19
click at [30, 368] on span "Voorraad" at bounding box center [35, 372] width 39 height 8
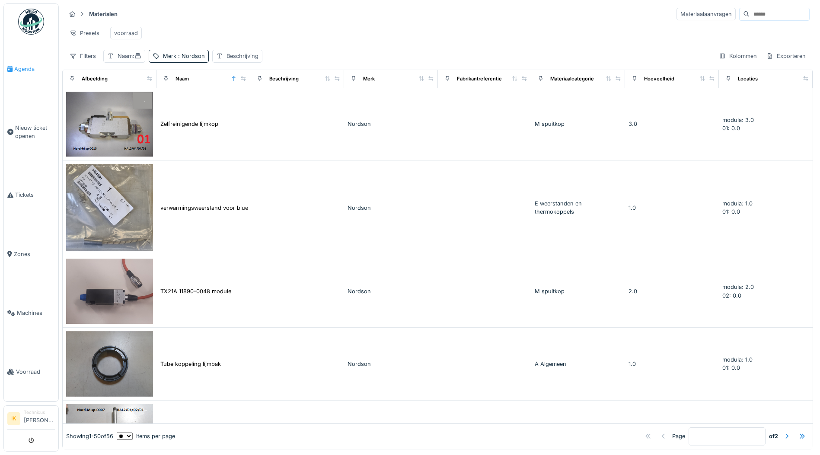
click at [29, 67] on span "Agenda" at bounding box center [34, 69] width 41 height 8
click at [185, 59] on span ": Nordson" at bounding box center [190, 56] width 29 height 6
click at [234, 103] on icon at bounding box center [231, 104] width 4 height 4
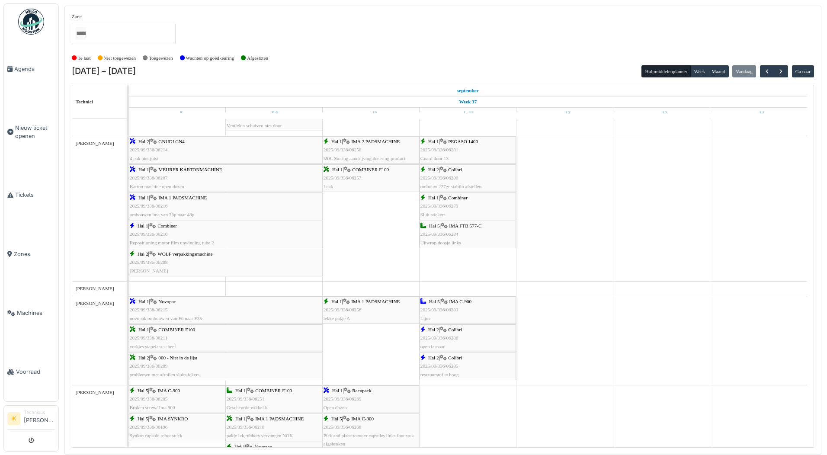
scroll to position [433, 0]
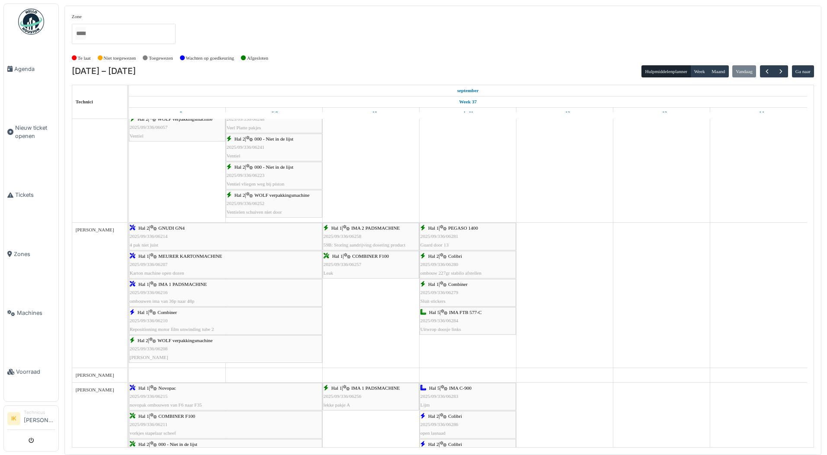
click at [451, 232] on div "Hal 1 | PEGASO 1400 2025/09/336/06281 Guard door 13" at bounding box center [467, 236] width 95 height 25
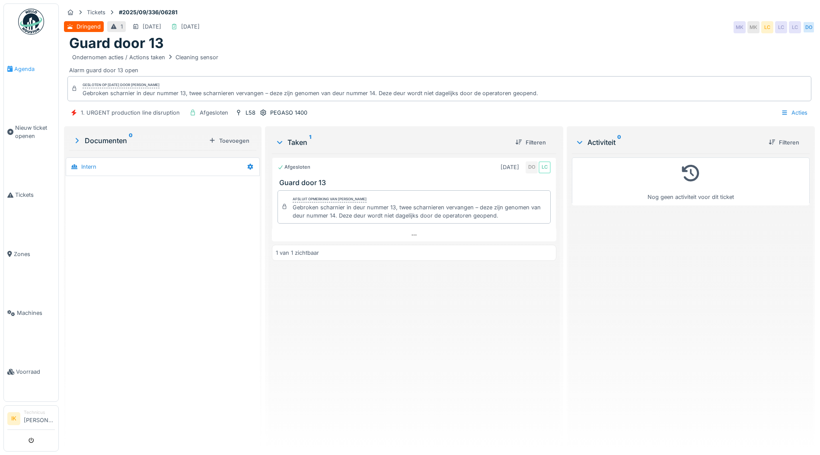
click at [19, 67] on span "Agenda" at bounding box center [34, 69] width 41 height 8
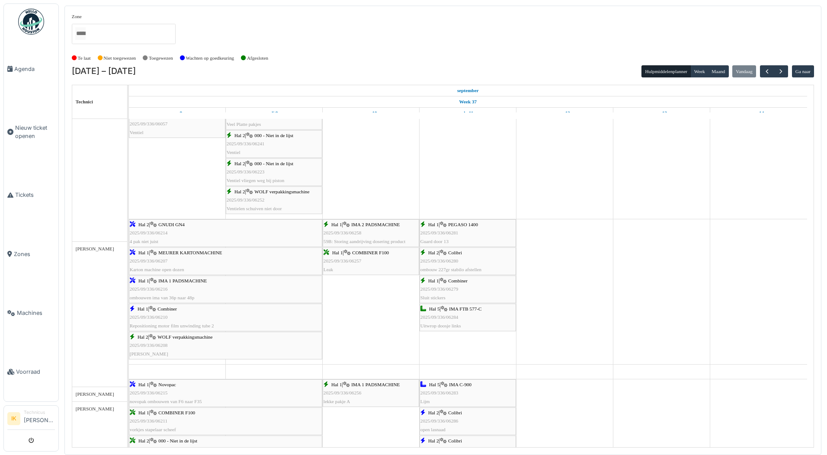
scroll to position [457, 0]
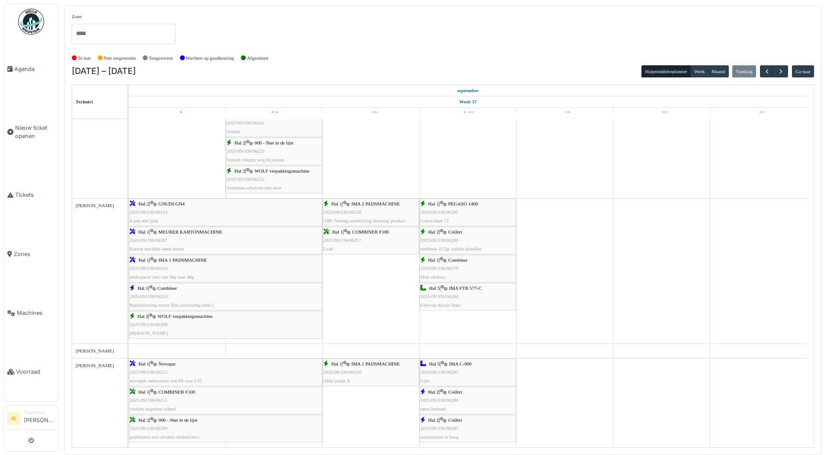
click at [465, 295] on div "Hal 5 | IMA FTB 577-C 2025/09/336/06284 Uitwrop doosje links" at bounding box center [467, 296] width 95 height 25
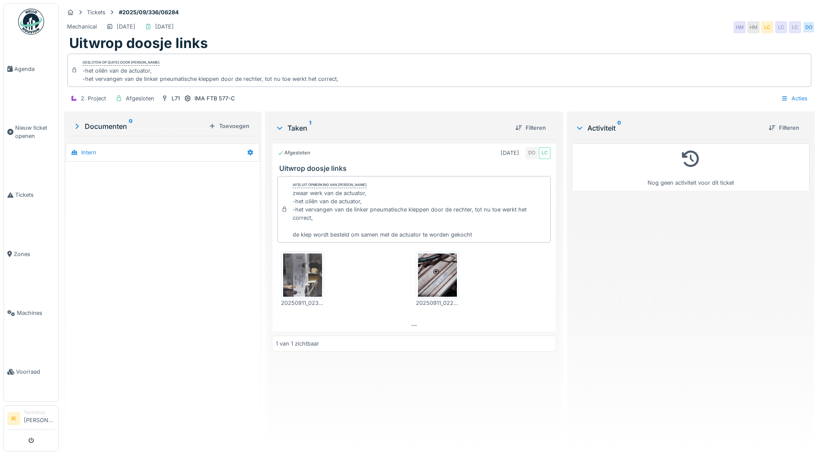
click at [304, 282] on img at bounding box center [302, 274] width 39 height 43
click at [436, 273] on img at bounding box center [437, 274] width 39 height 43
click at [23, 70] on span "Agenda" at bounding box center [34, 69] width 41 height 8
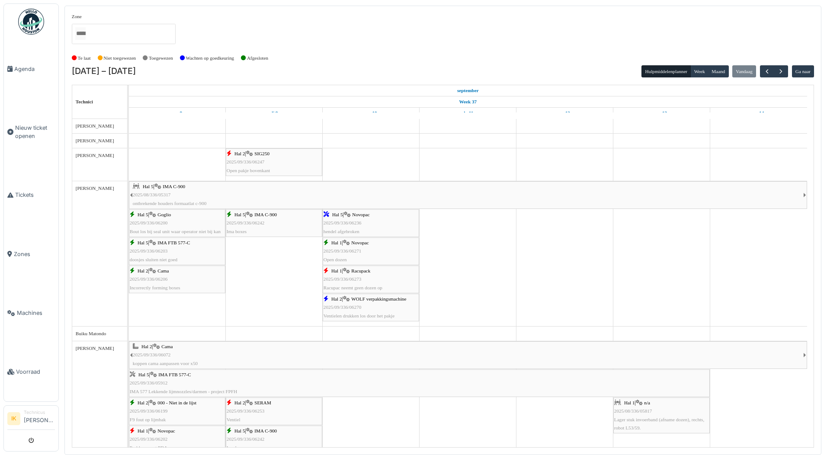
click at [347, 221] on span "2025/09/336/06236" at bounding box center [343, 222] width 38 height 5
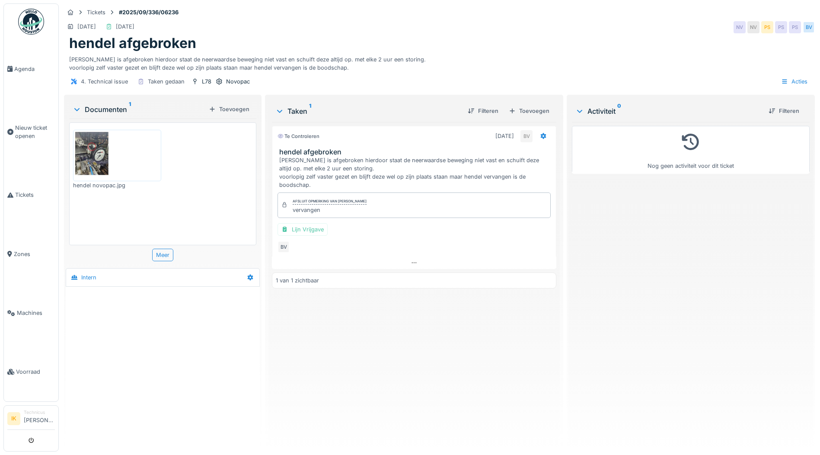
click at [89, 161] on img at bounding box center [117, 155] width 84 height 47
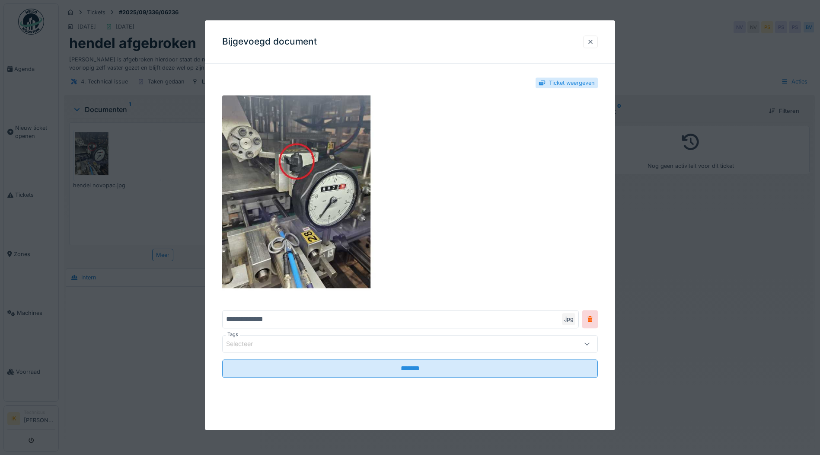
click at [592, 40] on div at bounding box center [590, 42] width 7 height 8
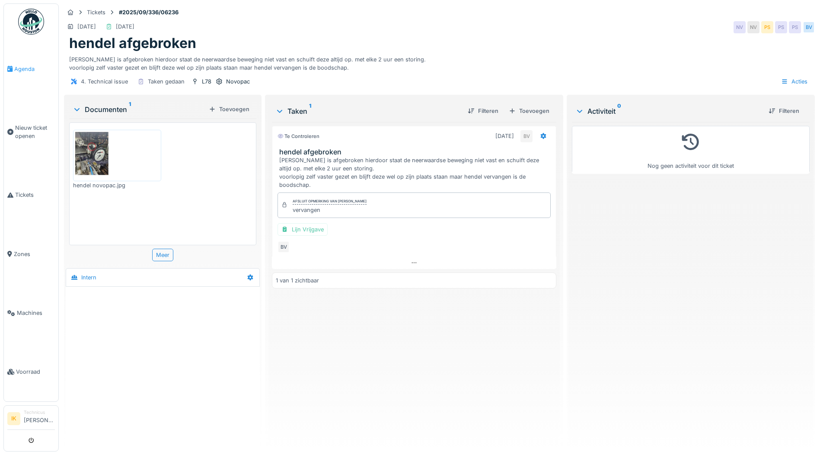
click at [24, 67] on span "Agenda" at bounding box center [34, 69] width 41 height 8
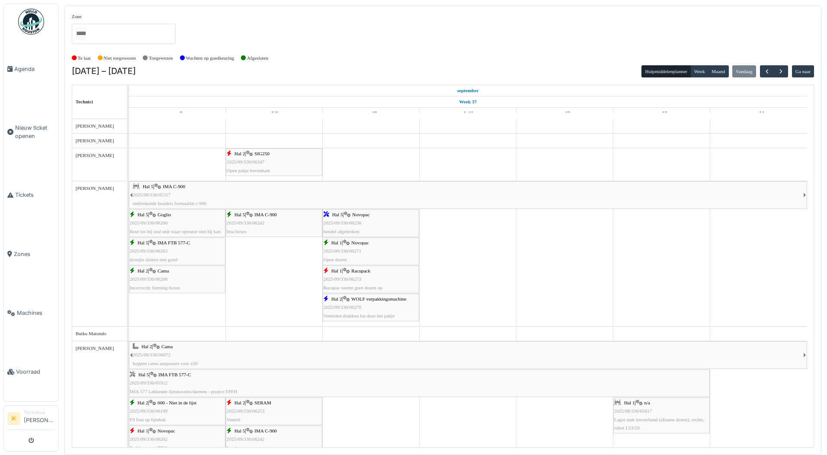
click at [372, 309] on div "Hal 2 | WOLF verpakkingsmachine 2025/09/336/06270 Ventielen drukken los door he…" at bounding box center [371, 307] width 95 height 25
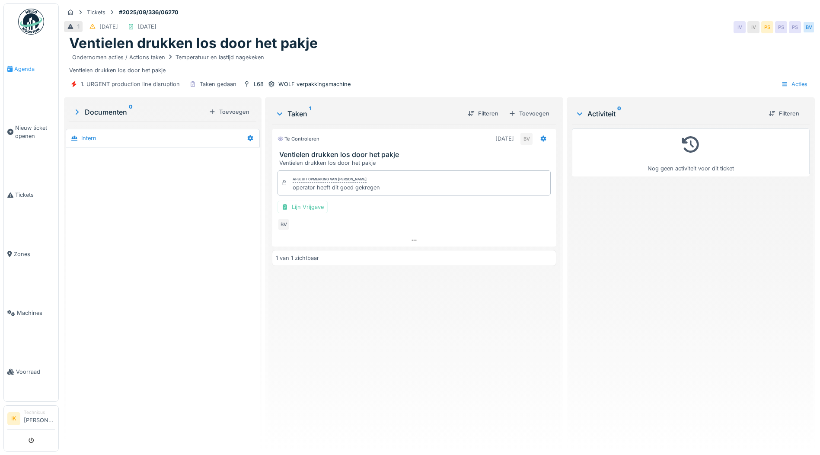
click at [22, 68] on span "Agenda" at bounding box center [34, 69] width 41 height 8
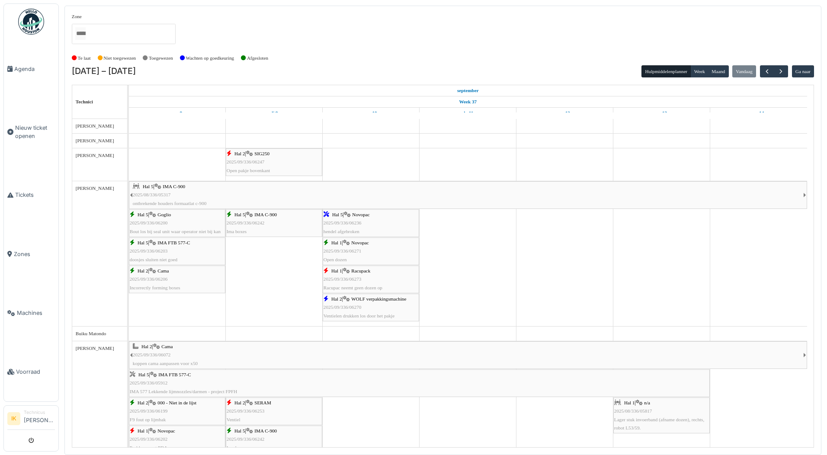
scroll to position [43, 0]
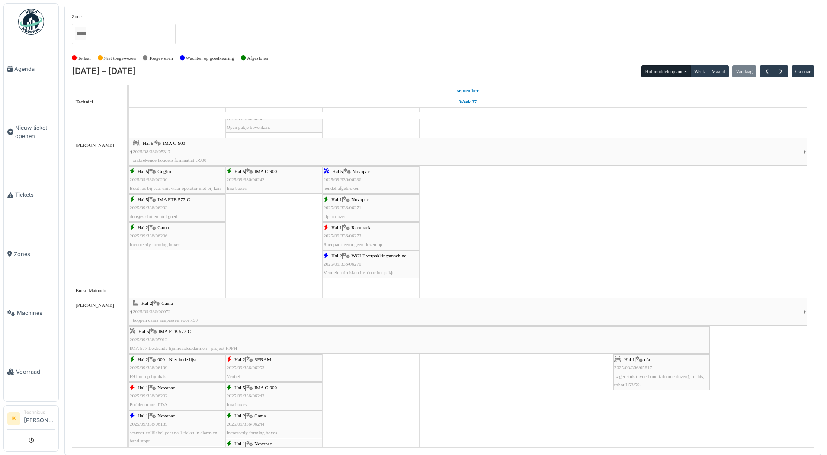
click at [384, 266] on div "Hal 2 | WOLF verpakkingsmachine 2025/09/336/06270 Ventielen drukken los door he…" at bounding box center [371, 264] width 95 height 25
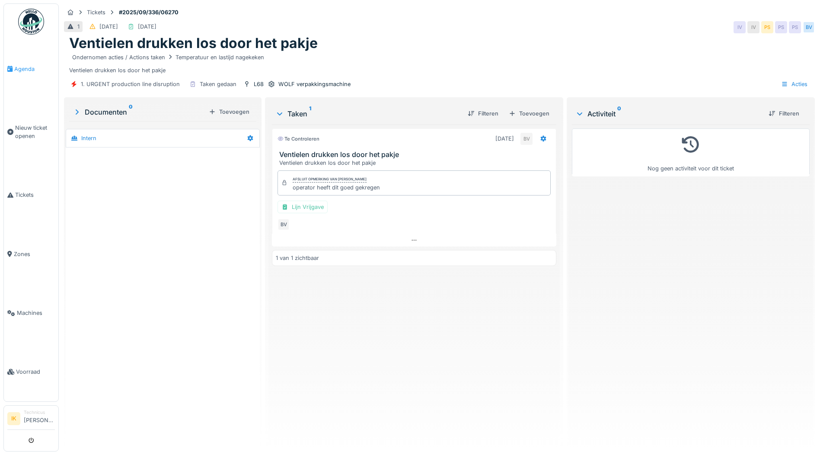
click at [28, 67] on span "Agenda" at bounding box center [34, 69] width 41 height 8
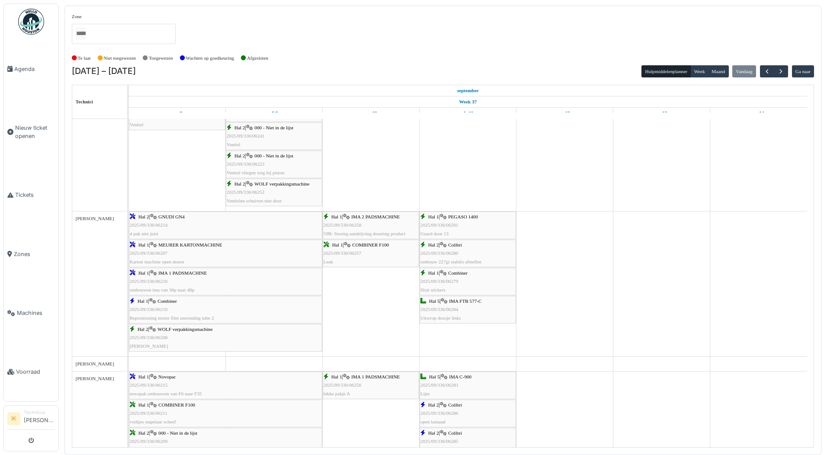
scroll to position [476, 0]
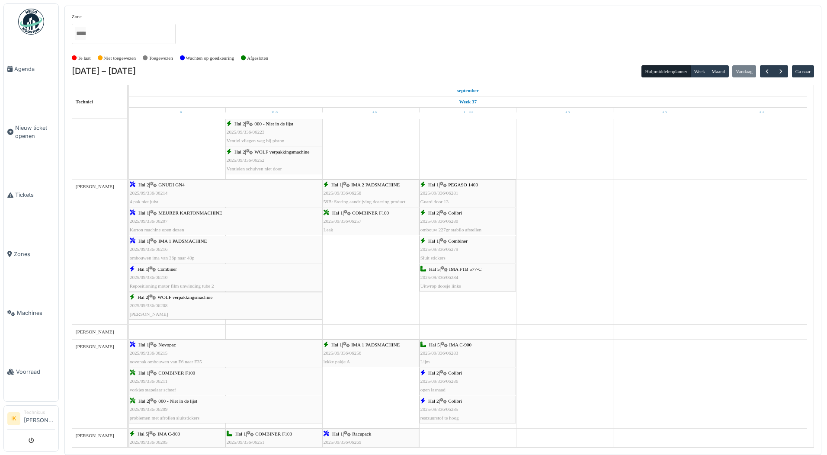
click at [442, 250] on span "2025/09/336/06279" at bounding box center [439, 249] width 38 height 5
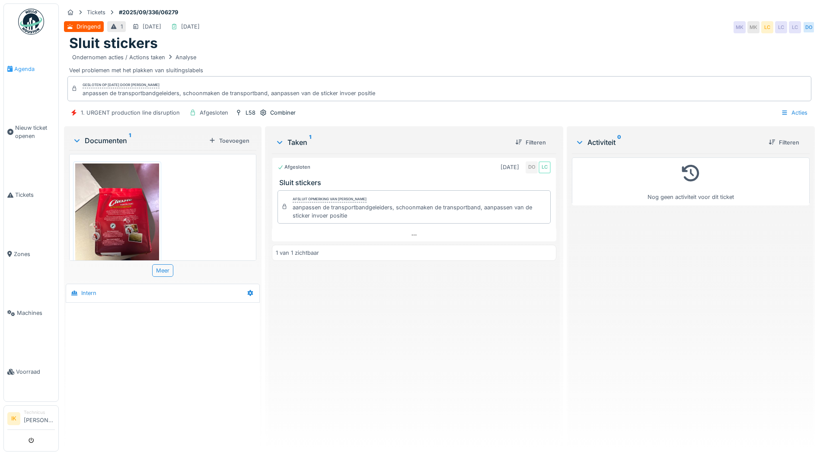
click at [22, 67] on span "Agenda" at bounding box center [34, 69] width 41 height 8
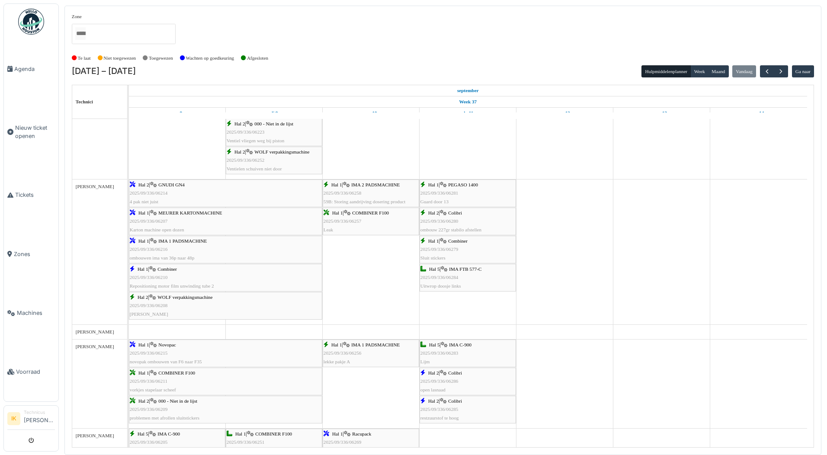
scroll to position [433, 0]
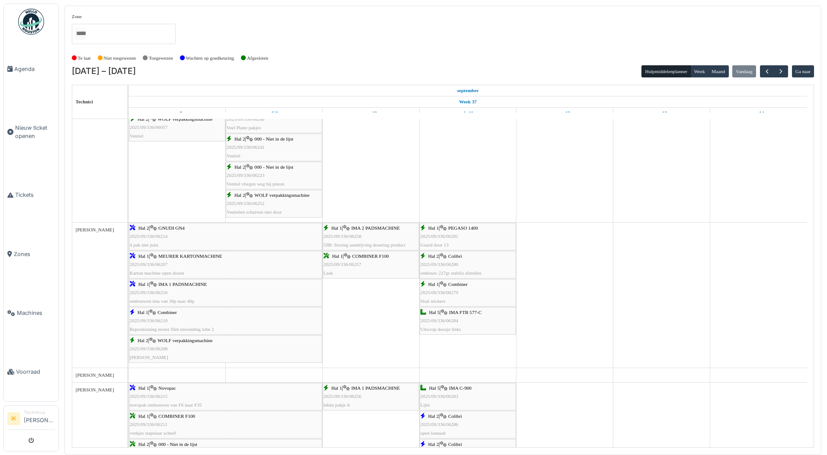
click at [462, 262] on div "Hal 2 | Colibri 2025/09/336/06280 ombouw 227gr stabilo afstellen" at bounding box center [467, 264] width 95 height 25
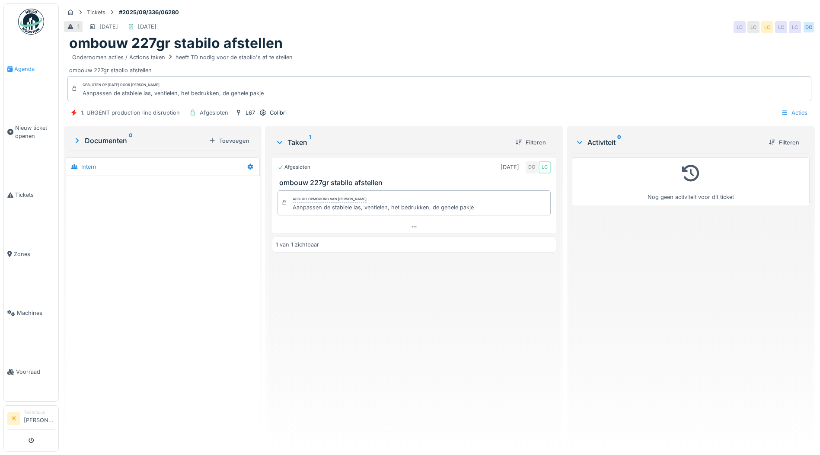
click at [19, 66] on span "Agenda" at bounding box center [34, 69] width 41 height 8
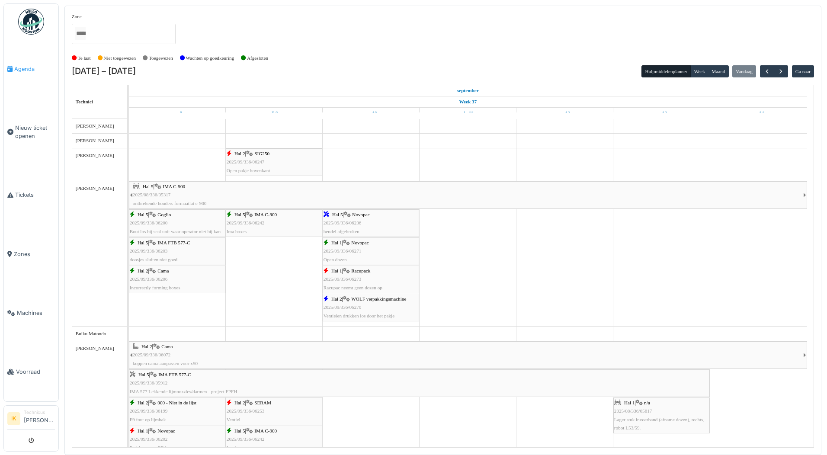
click at [23, 69] on span "Agenda" at bounding box center [34, 69] width 41 height 8
